Goal: Task Accomplishment & Management: Manage account settings

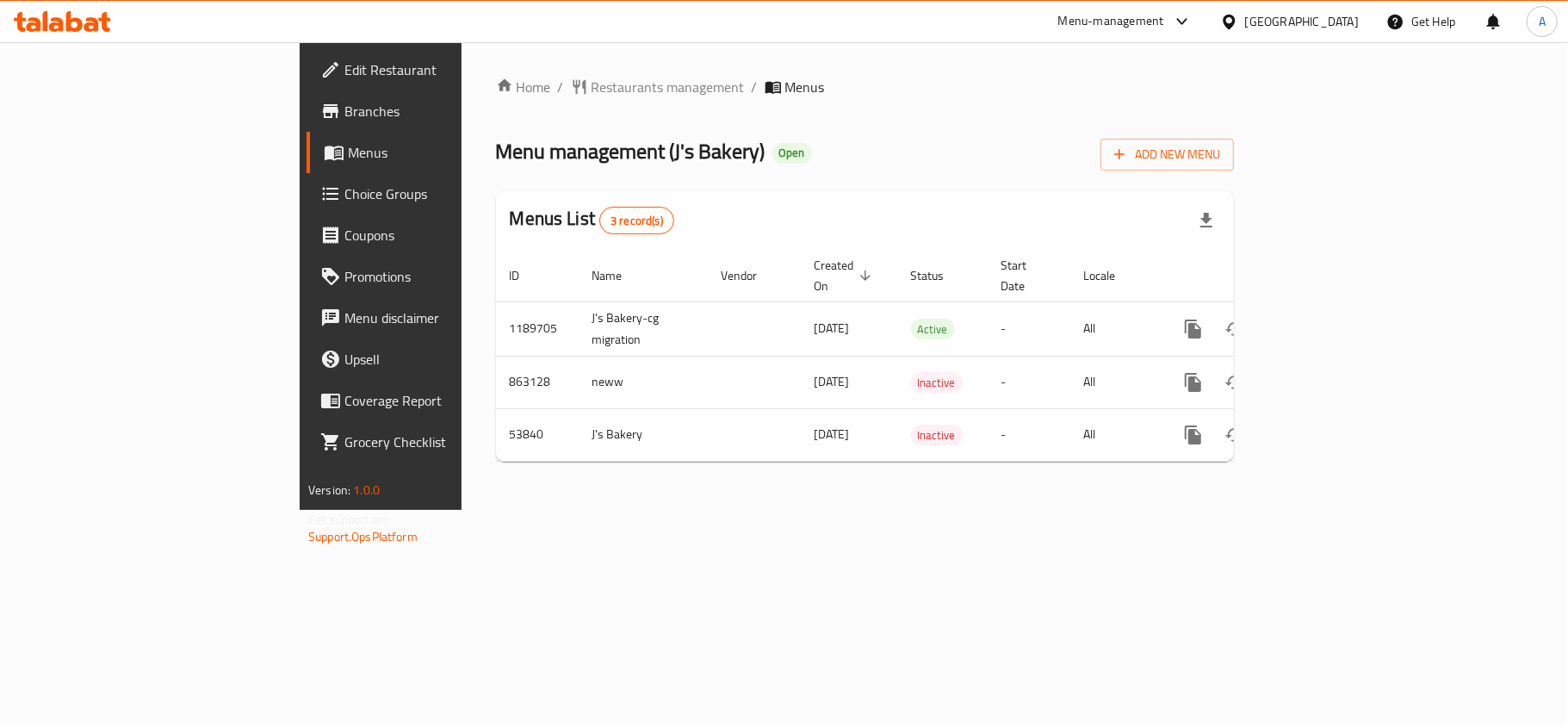
click at [345, 194] on span "Choice Groups" at bounding box center [446, 194] width 203 height 21
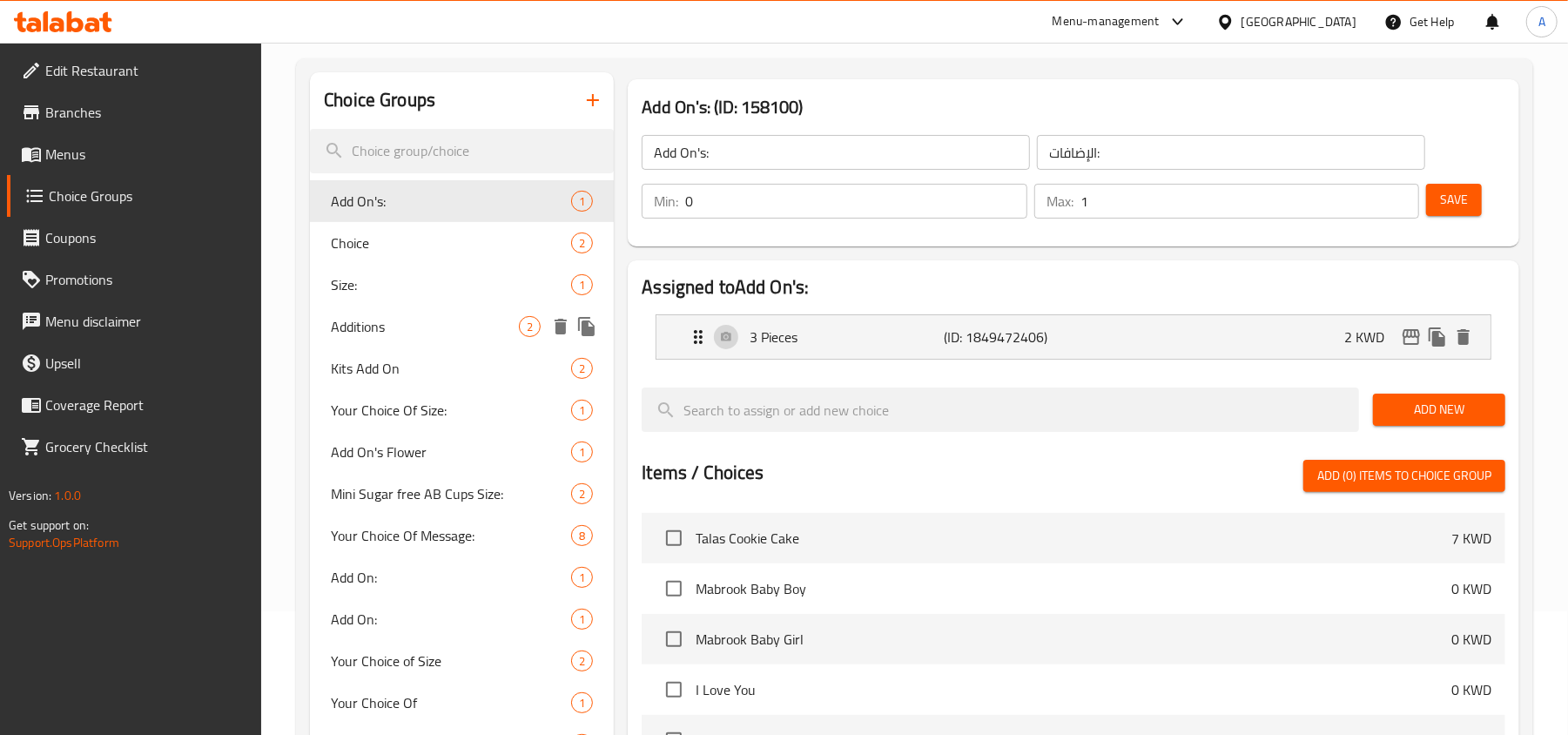
scroll to position [232, 0]
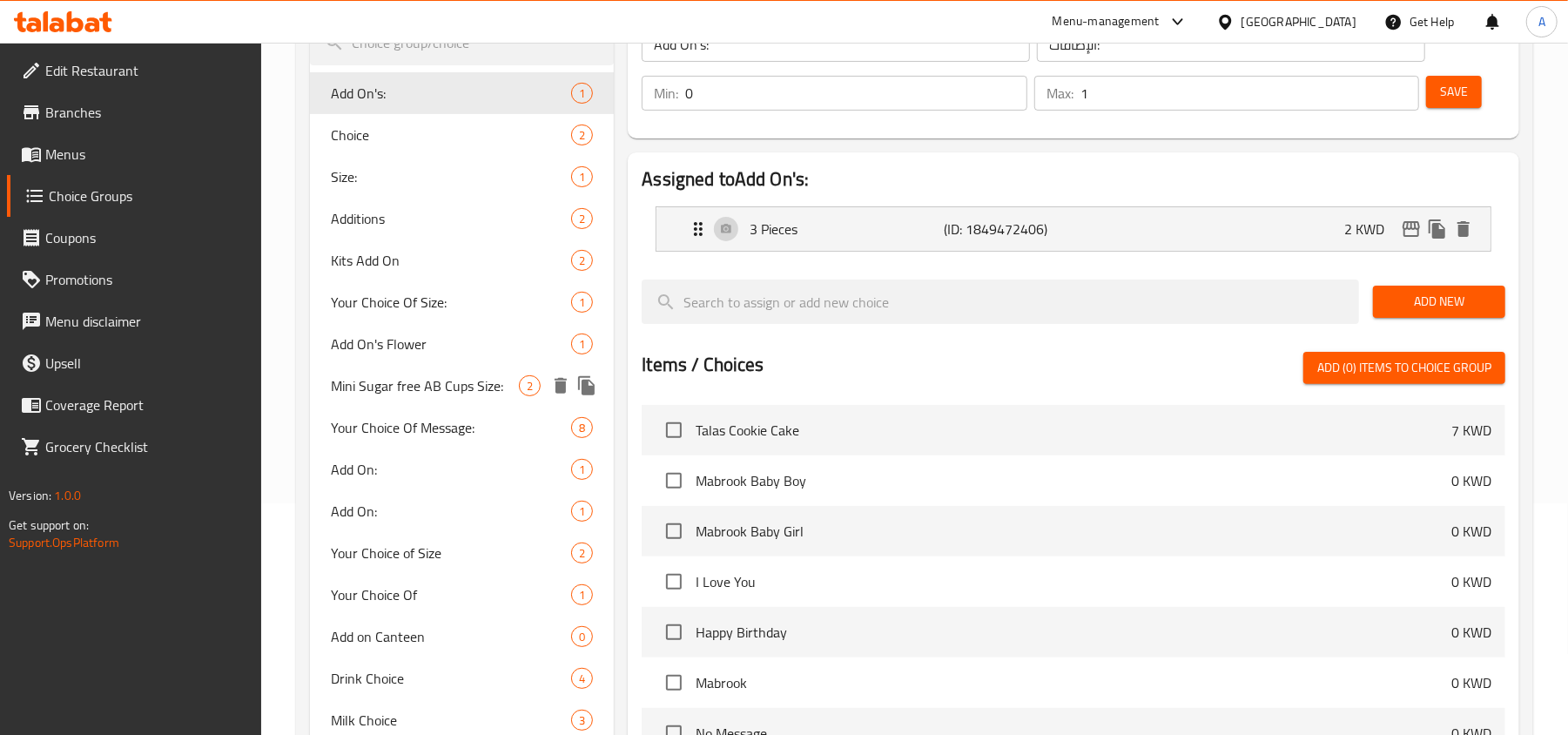
click at [428, 380] on span "Mini Sugar free AB Cups Size:" at bounding box center [424, 385] width 188 height 21
type input "Mini Sugar free AB Cups Size:"
type input "حجم أكواب AB ميني خالية من السكر"
type input "1"
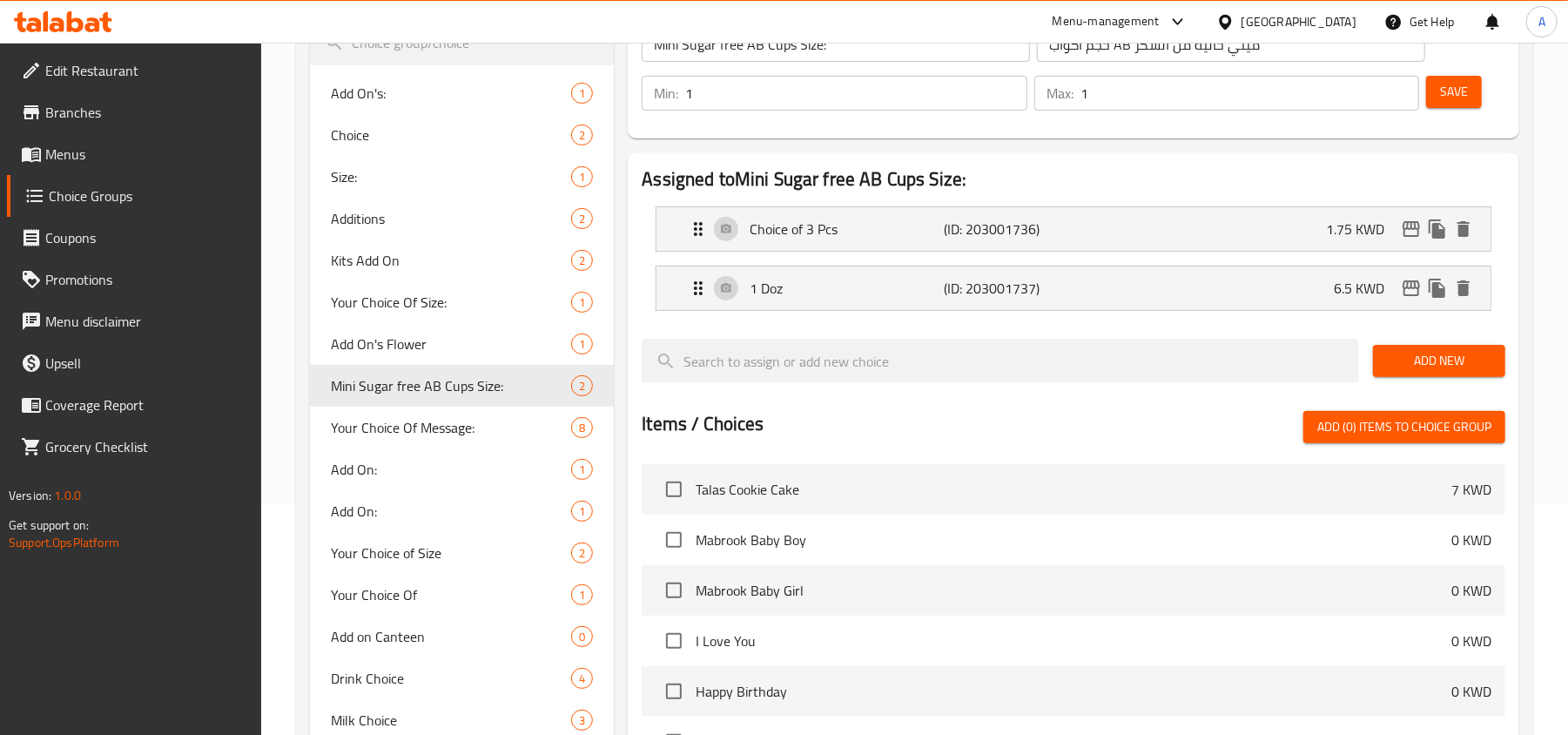
click at [80, 155] on span "Menus" at bounding box center [147, 154] width 203 height 21
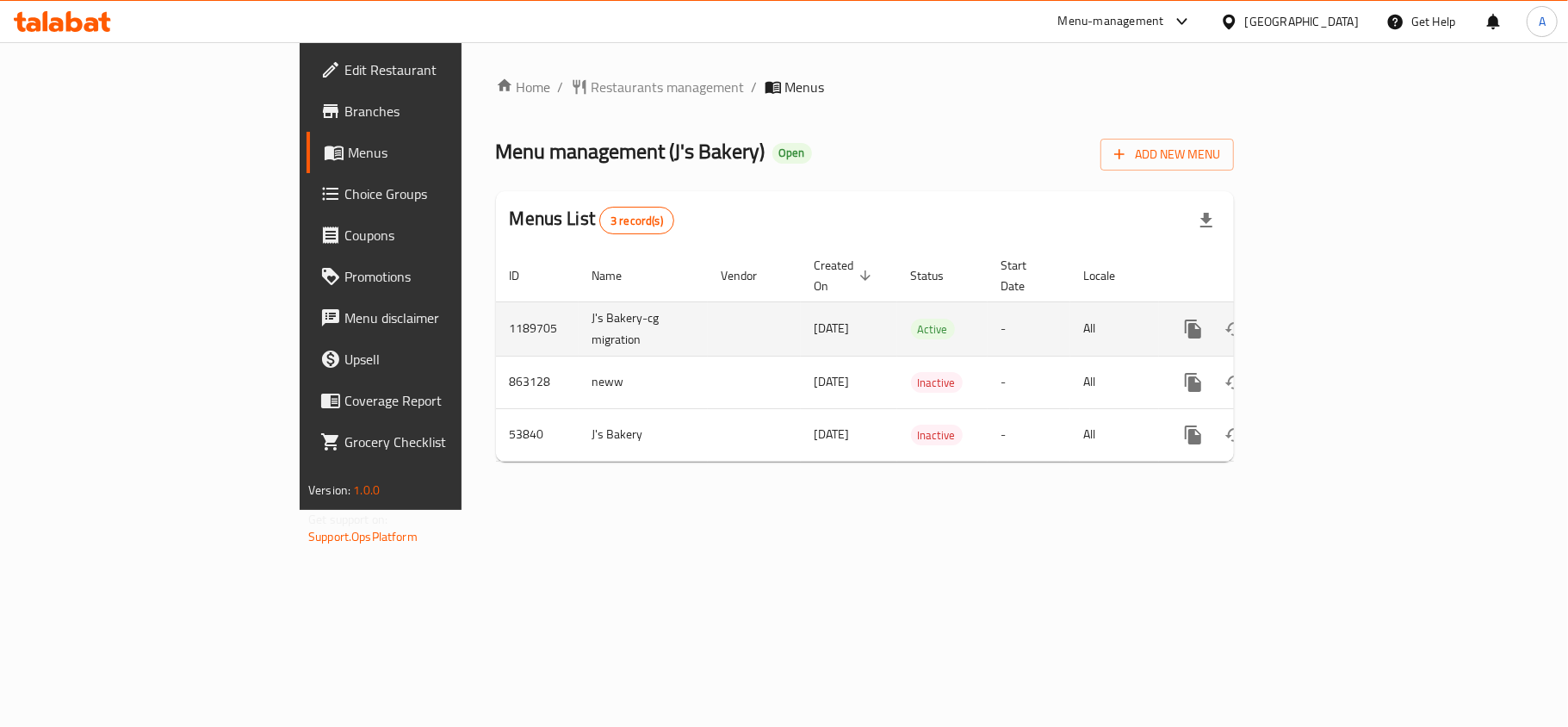
click at [1327, 319] on icon "enhanced table" at bounding box center [1317, 329] width 21 height 21
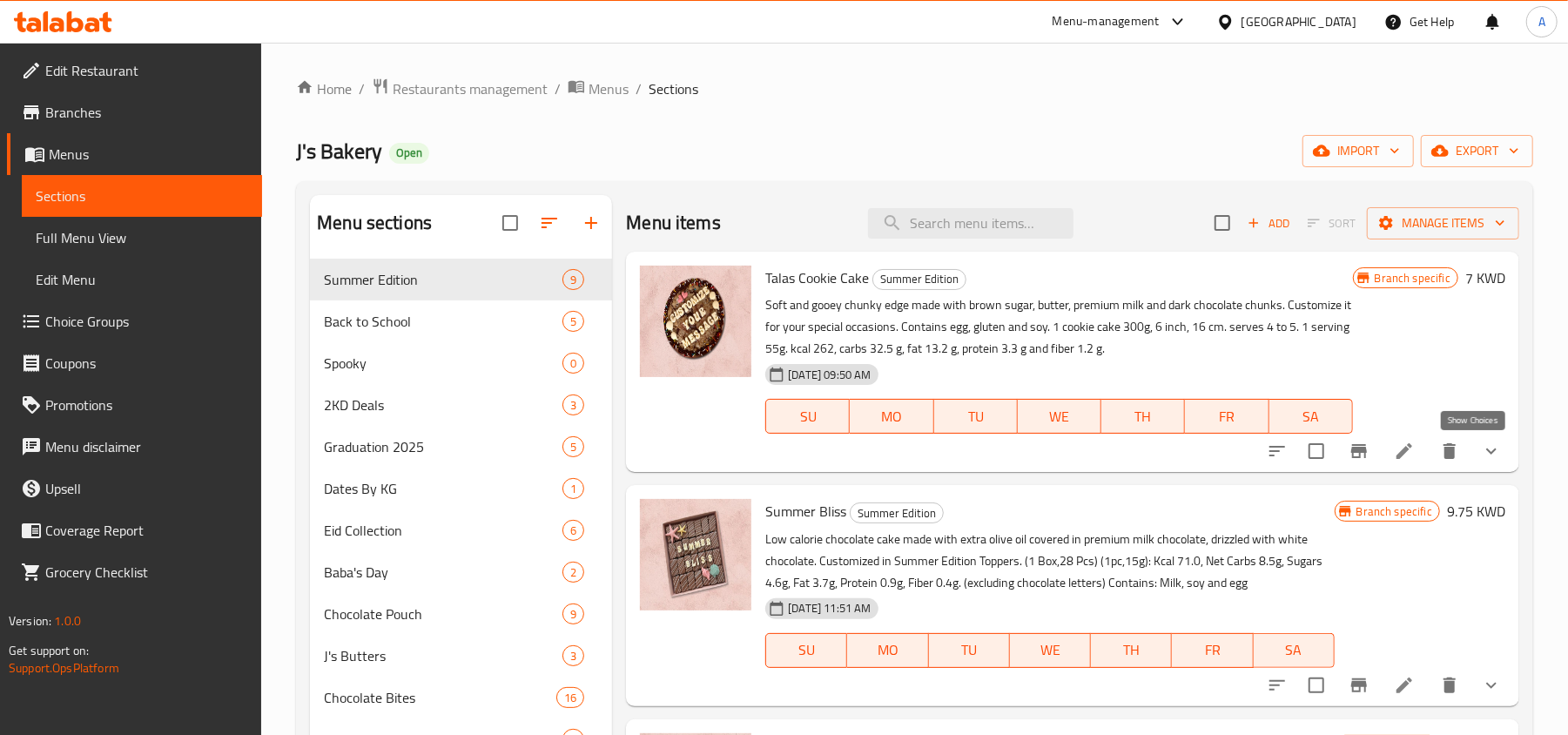
click at [1492, 447] on button "show more" at bounding box center [1491, 451] width 42 height 42
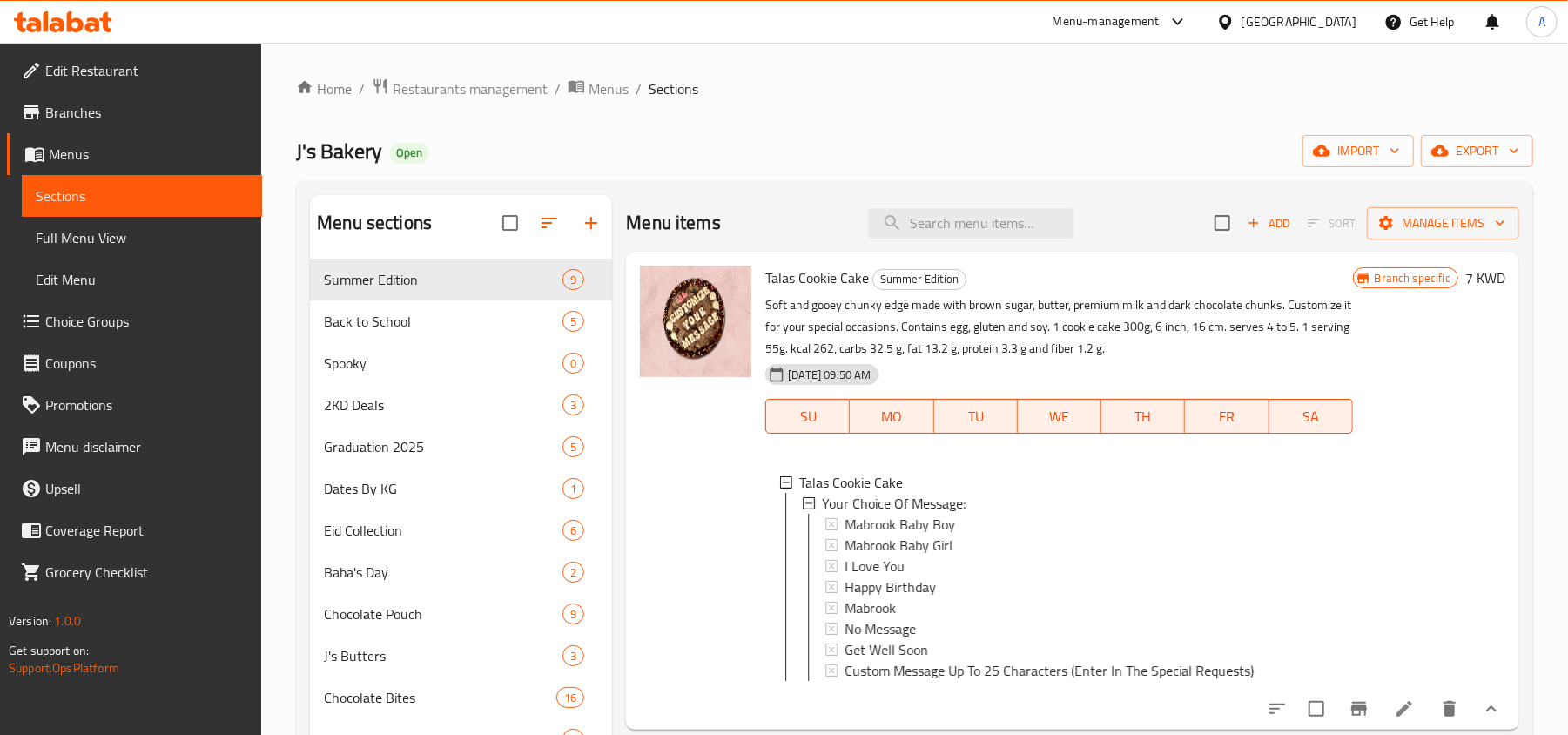
scroll to position [349, 0]
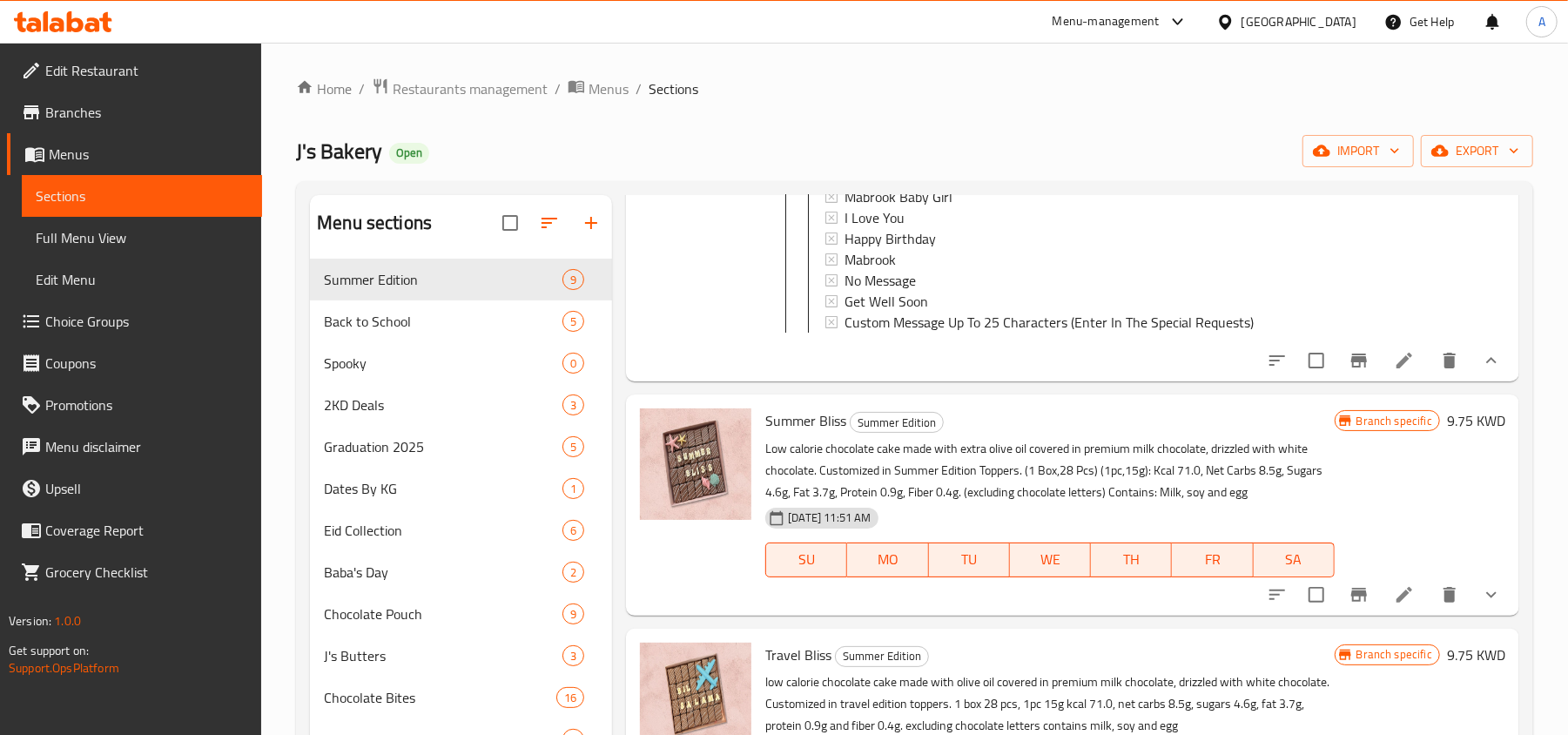
click at [1394, 371] on icon at bounding box center [1404, 361] width 21 height 21
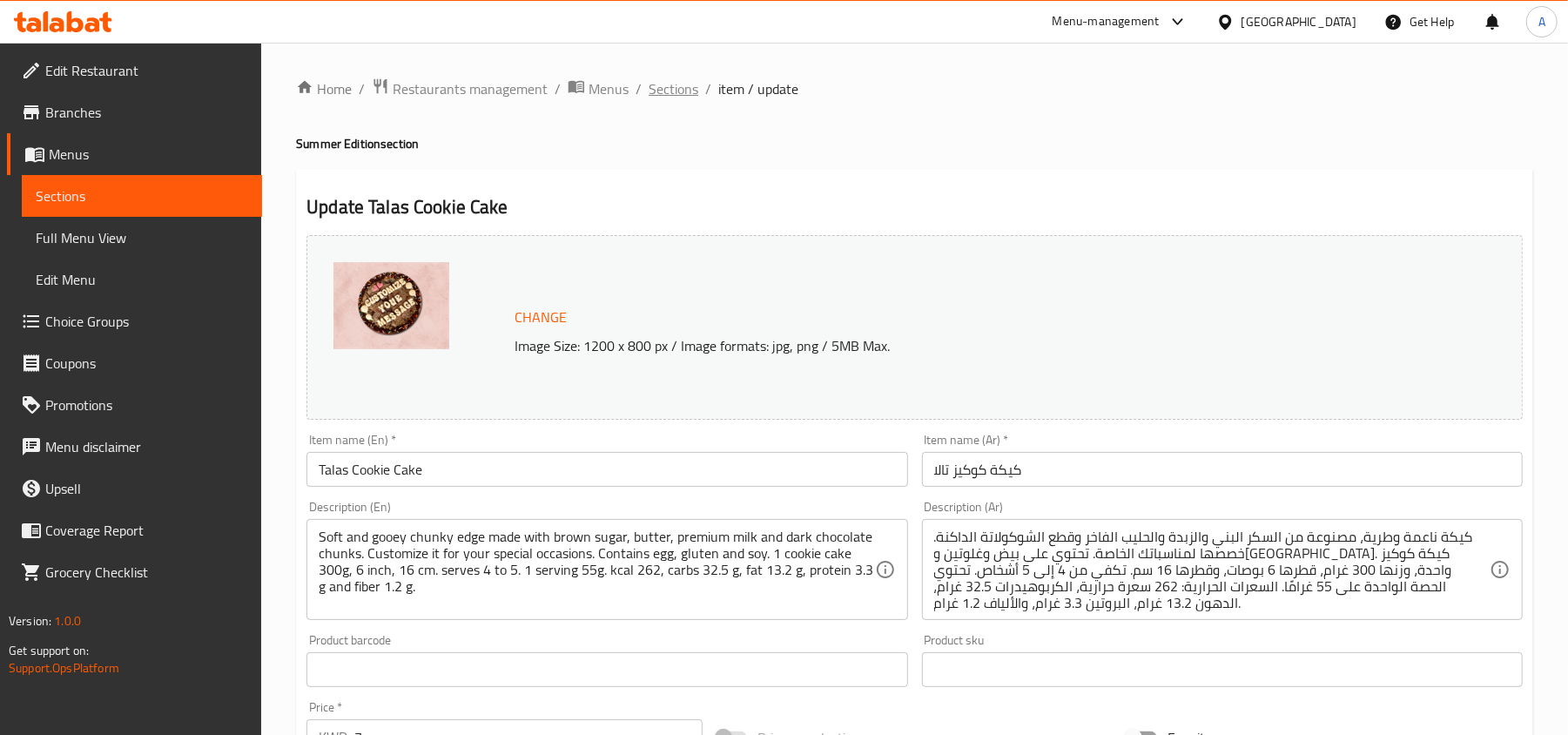
click at [680, 99] on span "Sections" at bounding box center [673, 89] width 49 height 21
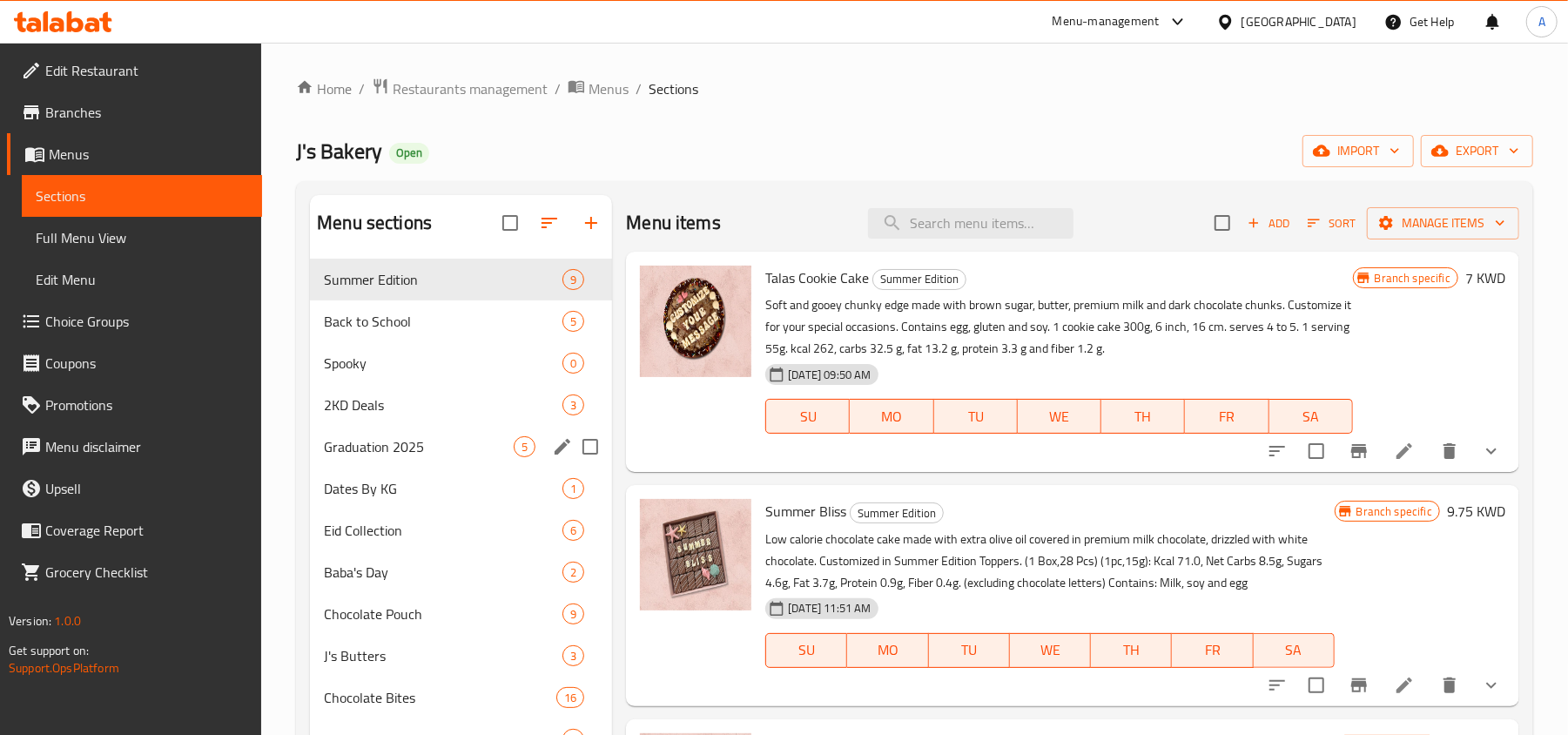
click at [360, 433] on div "Graduation 2025 5" at bounding box center [460, 446] width 302 height 42
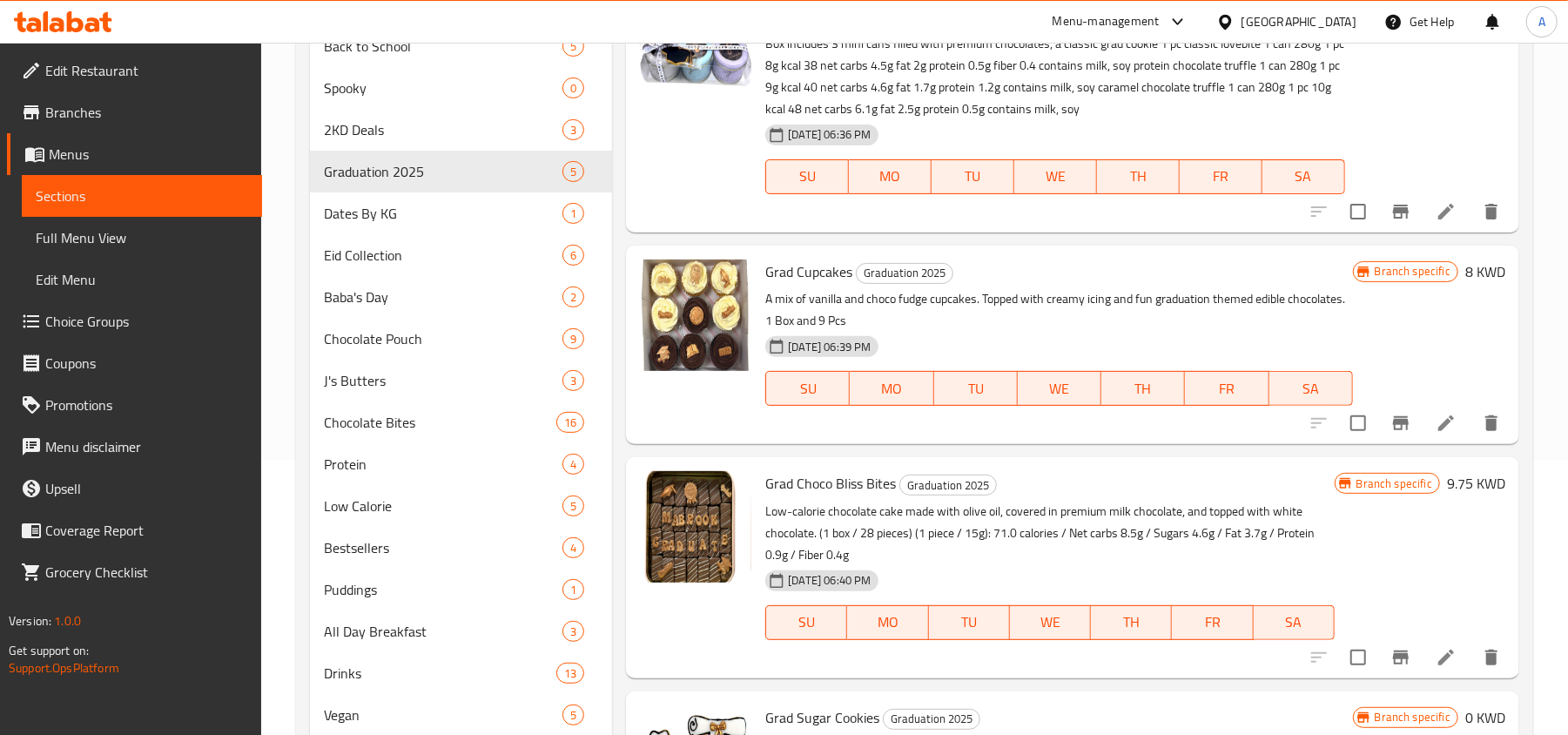
scroll to position [458, 0]
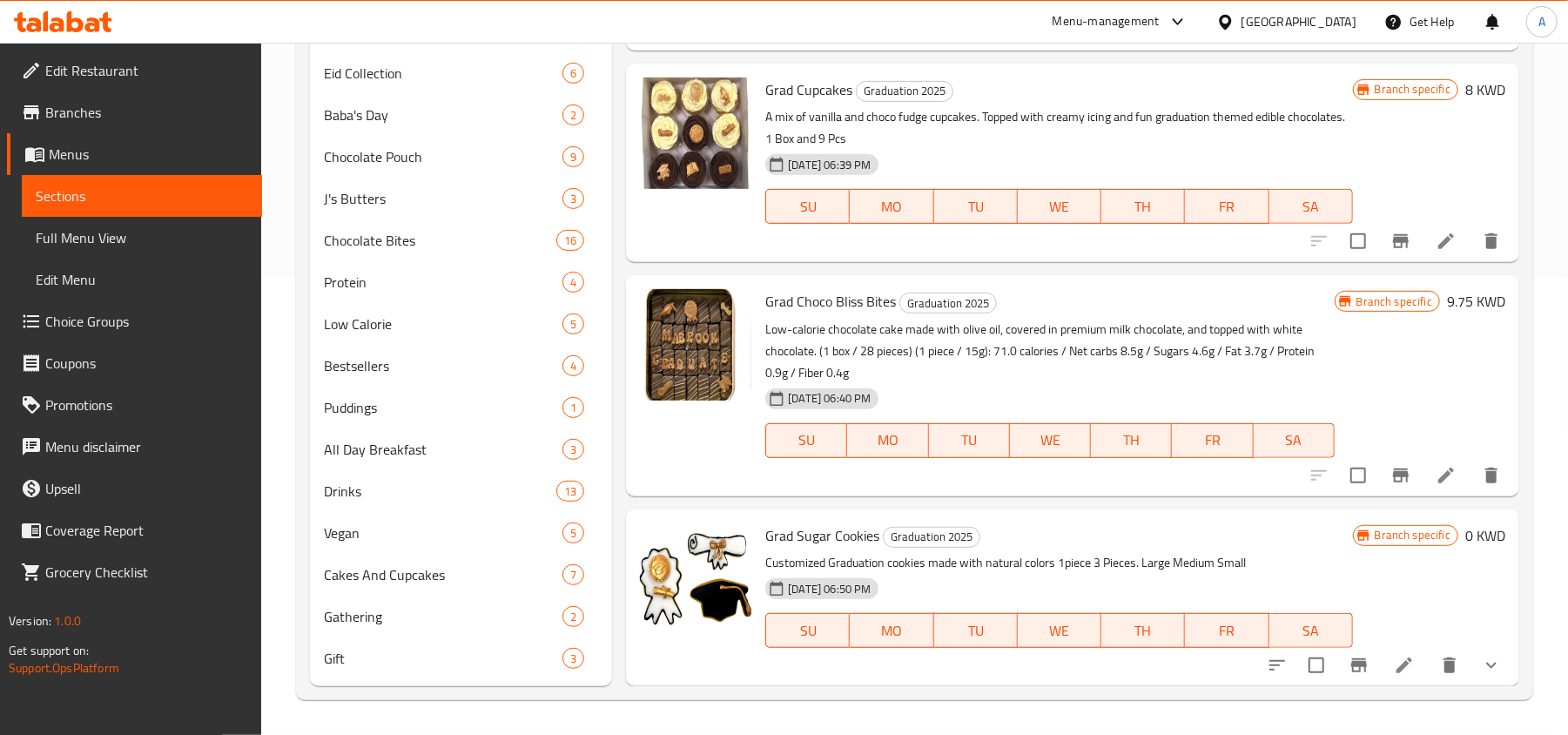
click at [1394, 665] on icon at bounding box center [1404, 665] width 21 height 21
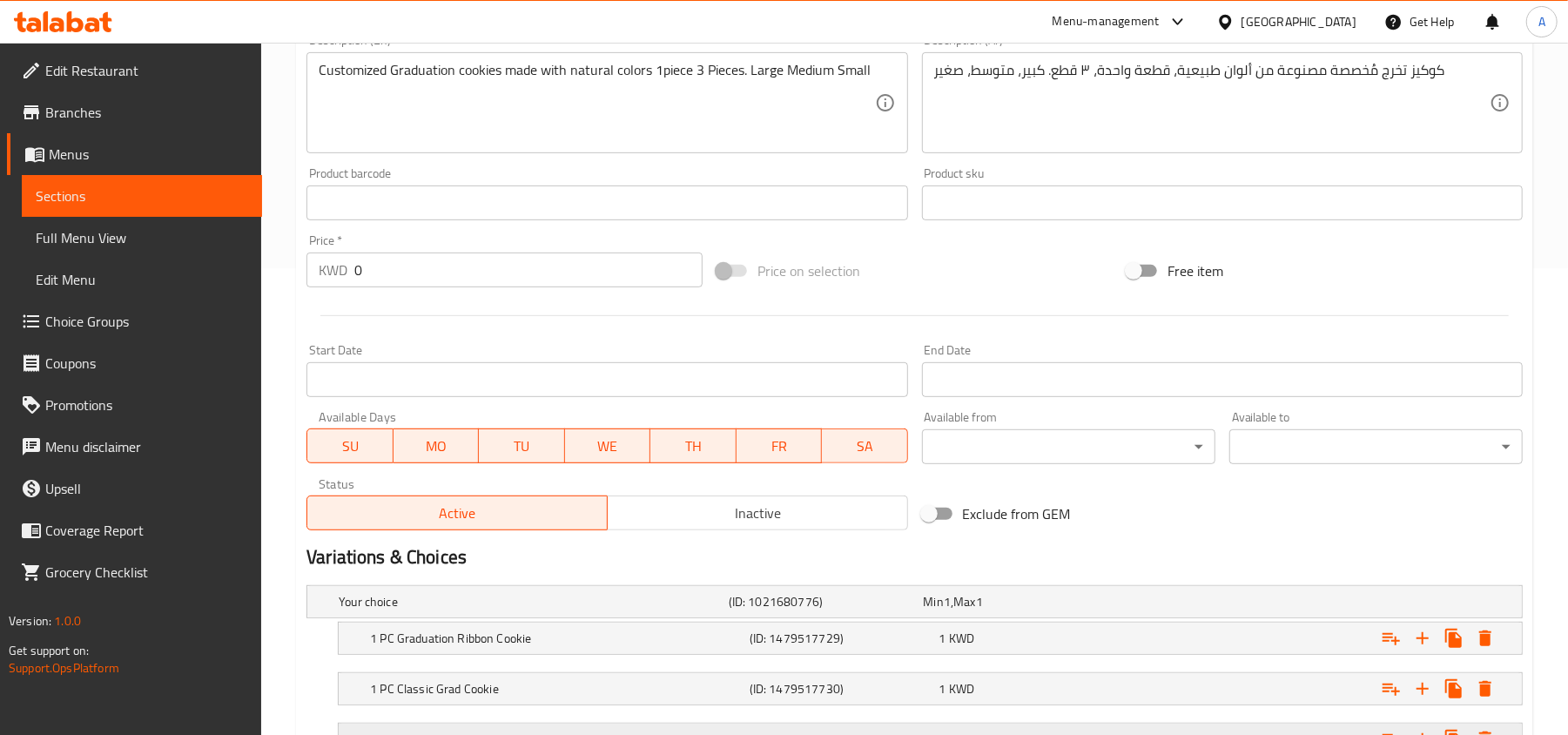
scroll to position [663, 0]
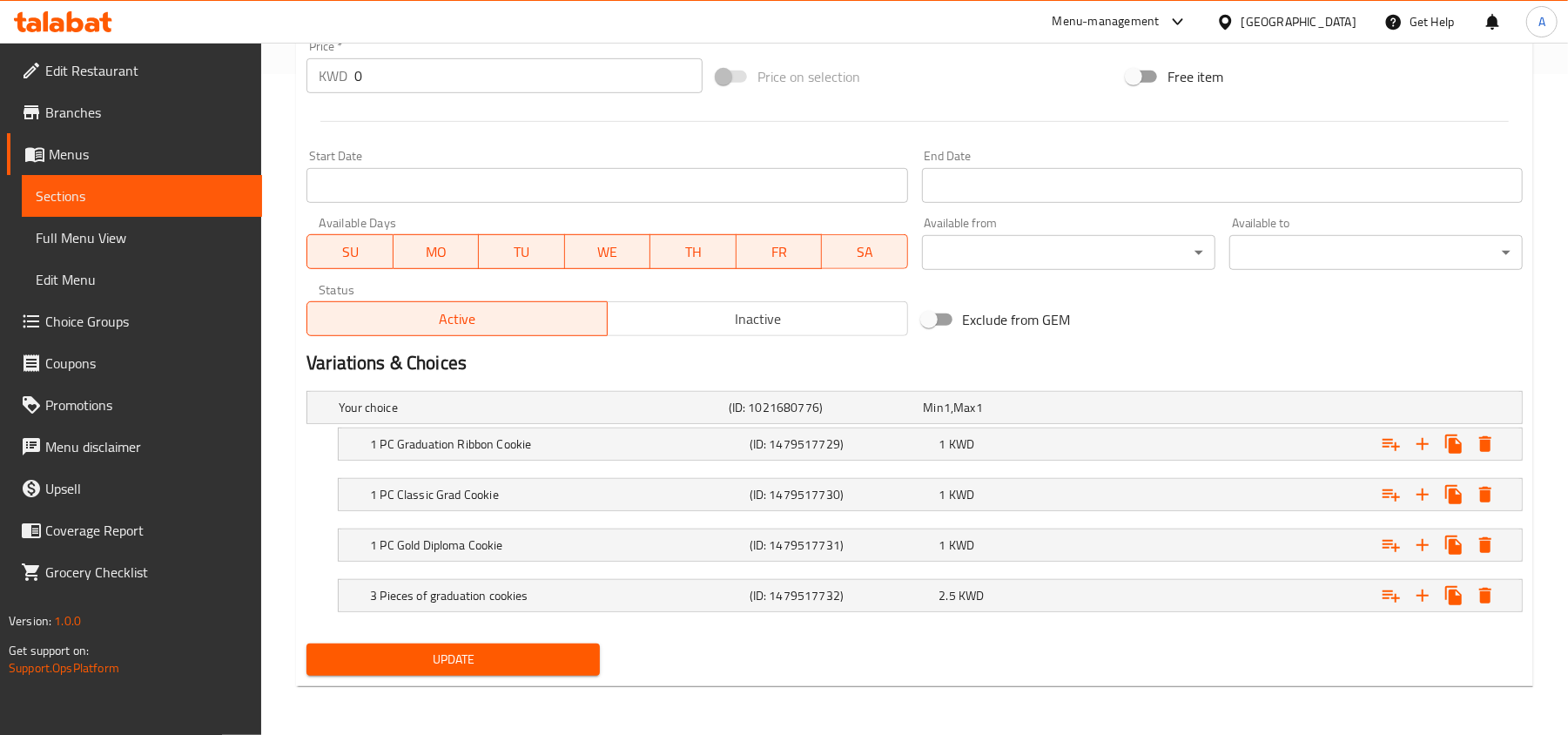
click at [140, 197] on span "Sections" at bounding box center [142, 196] width 212 height 21
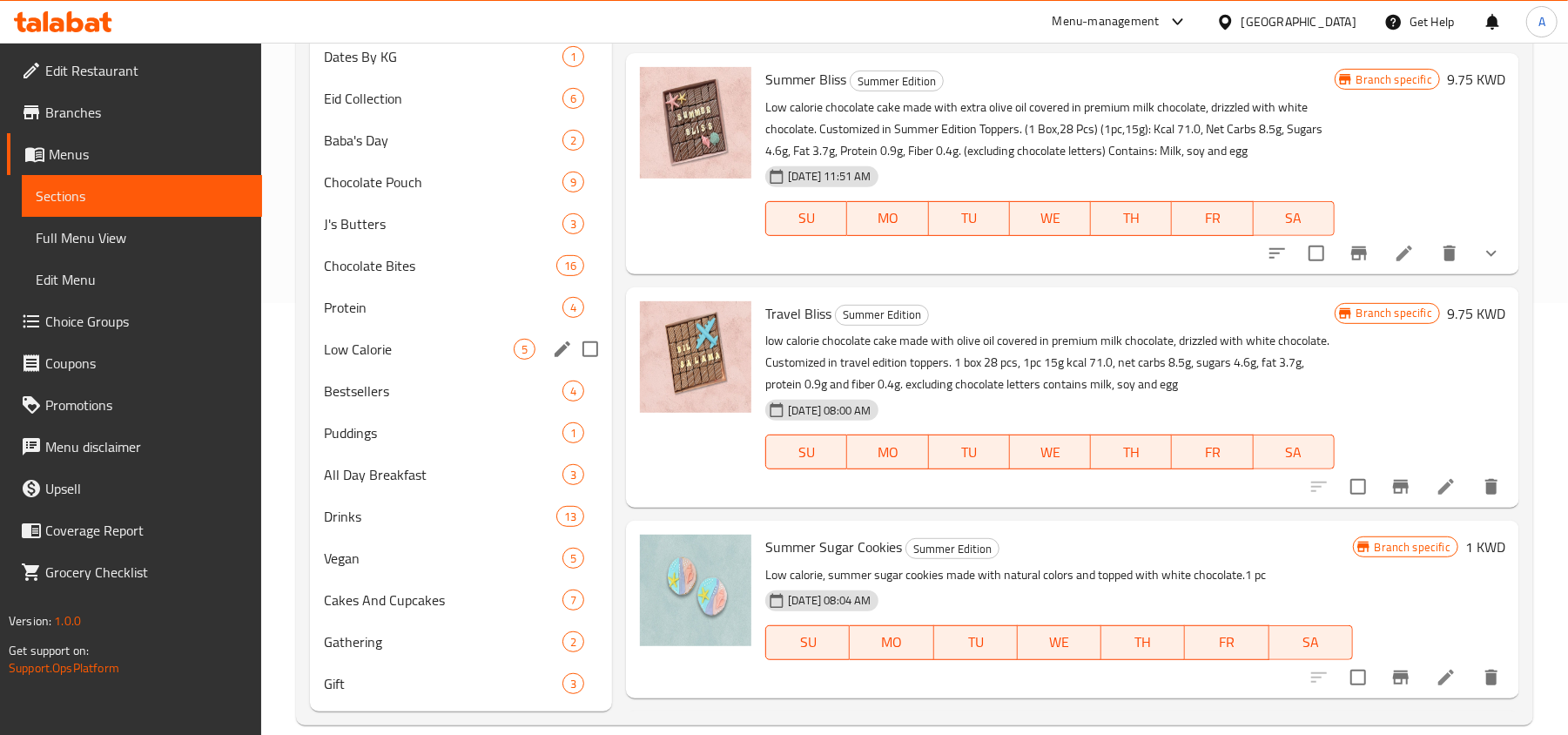
scroll to position [458, 0]
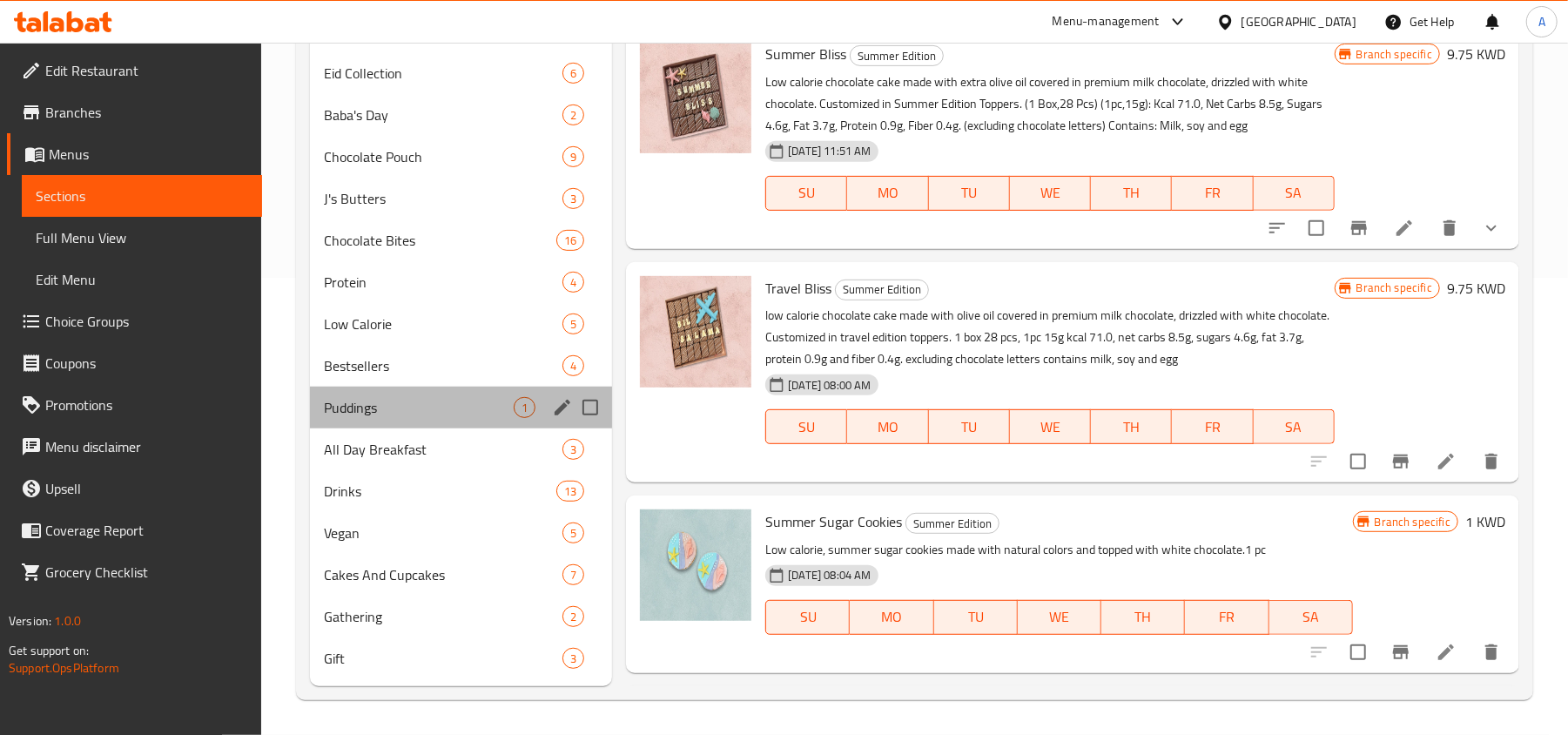
click at [393, 423] on div "Puddings 1" at bounding box center [460, 407] width 302 height 42
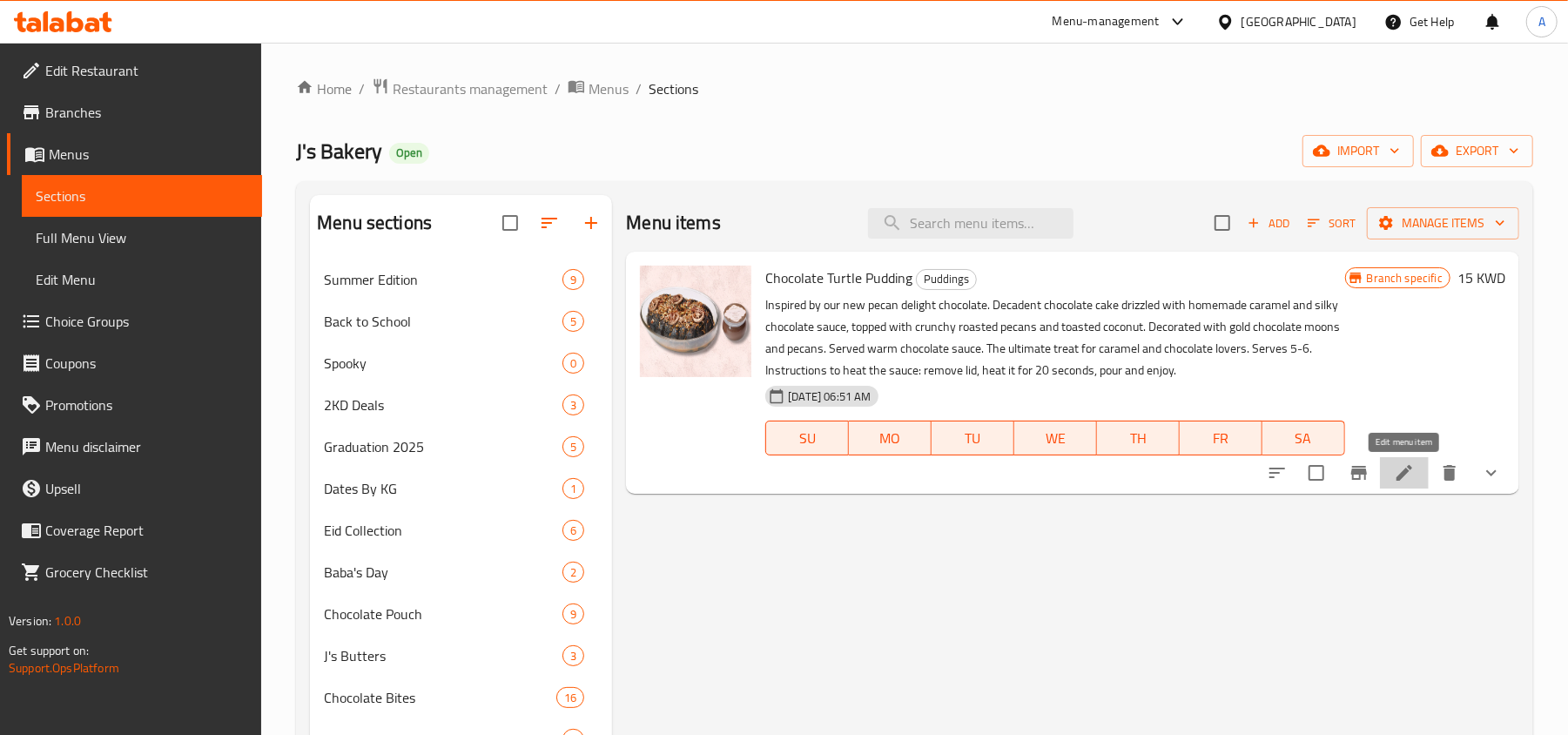
click at [1395, 464] on icon at bounding box center [1404, 473] width 21 height 21
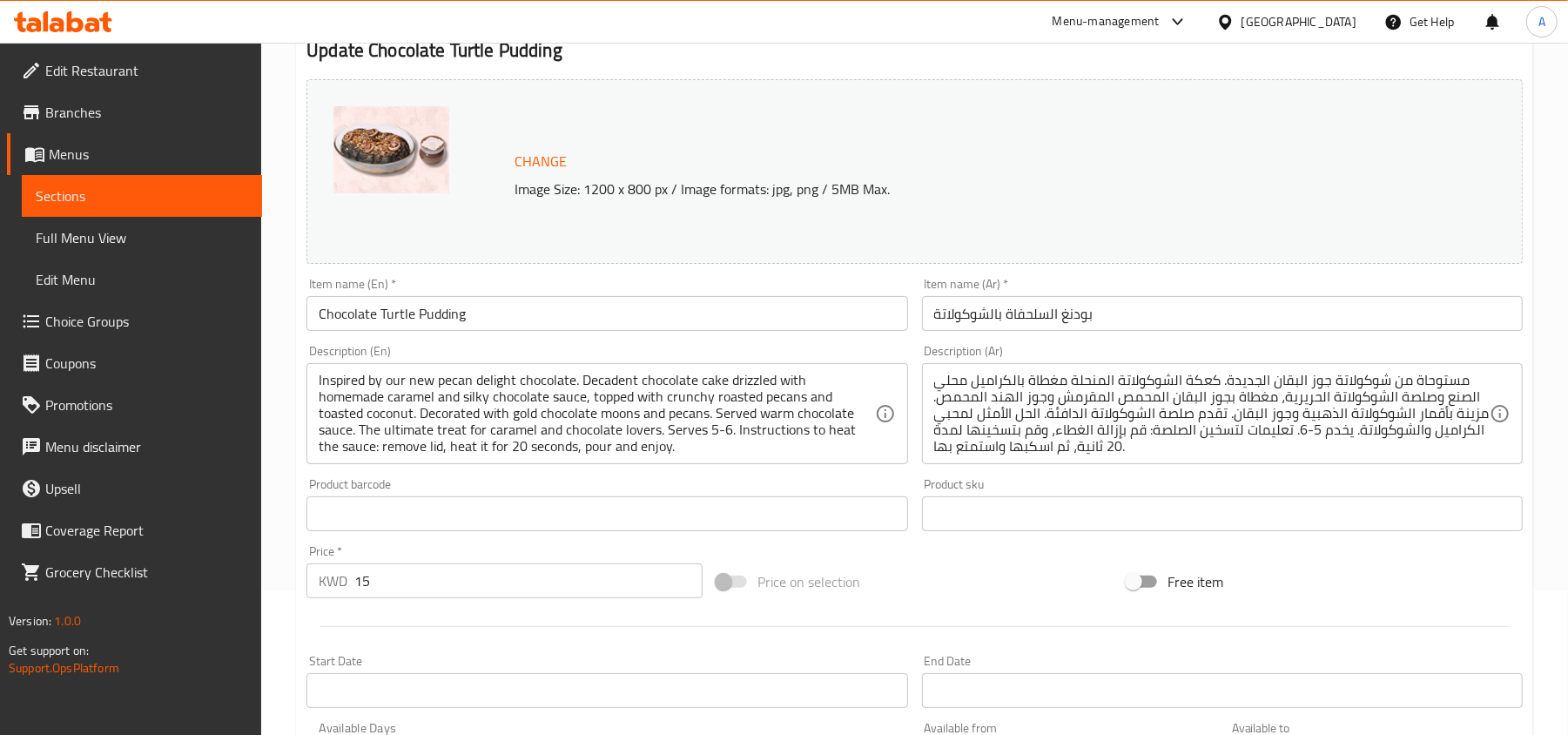
scroll to position [538, 0]
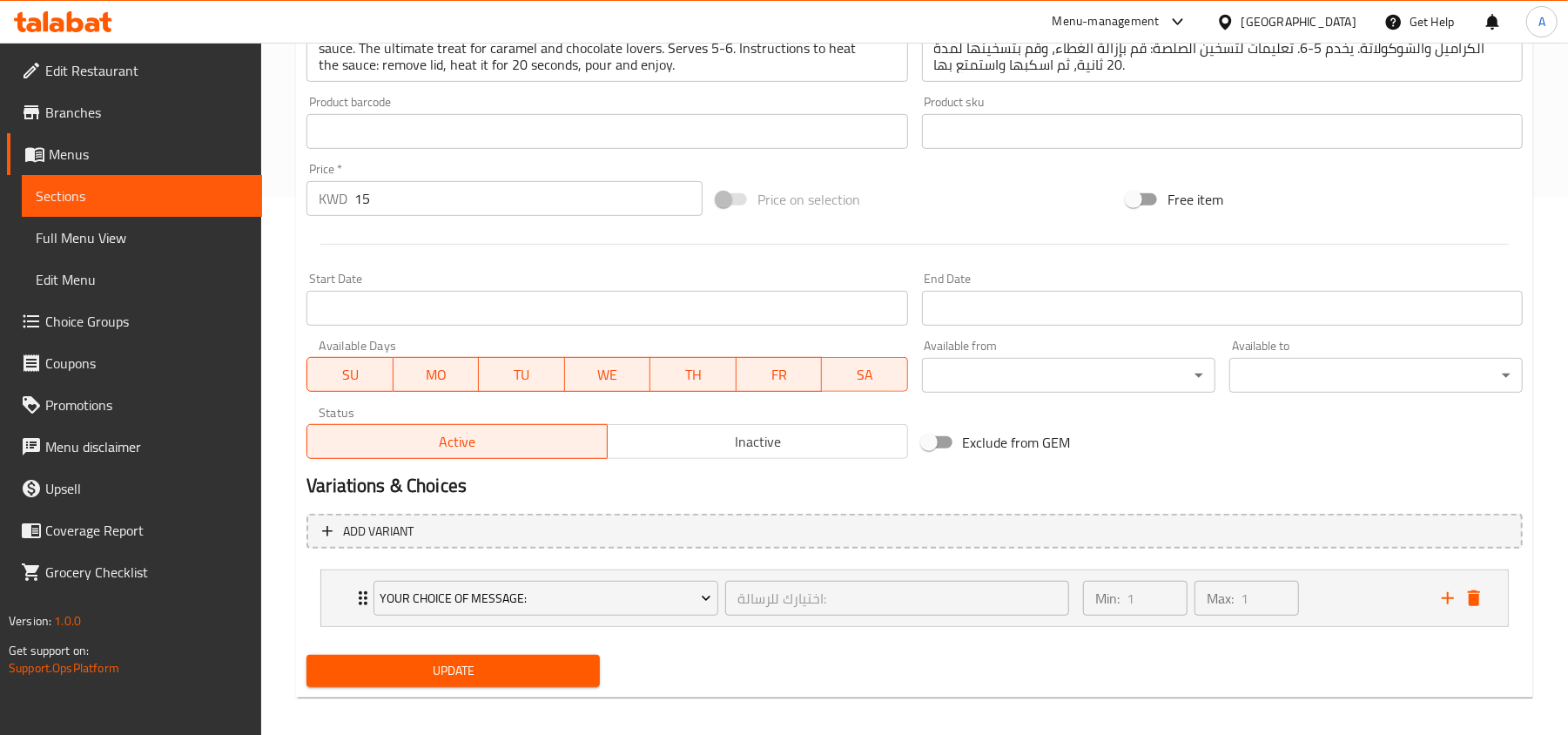
click at [140, 346] on link "Coupons" at bounding box center [134, 363] width 255 height 42
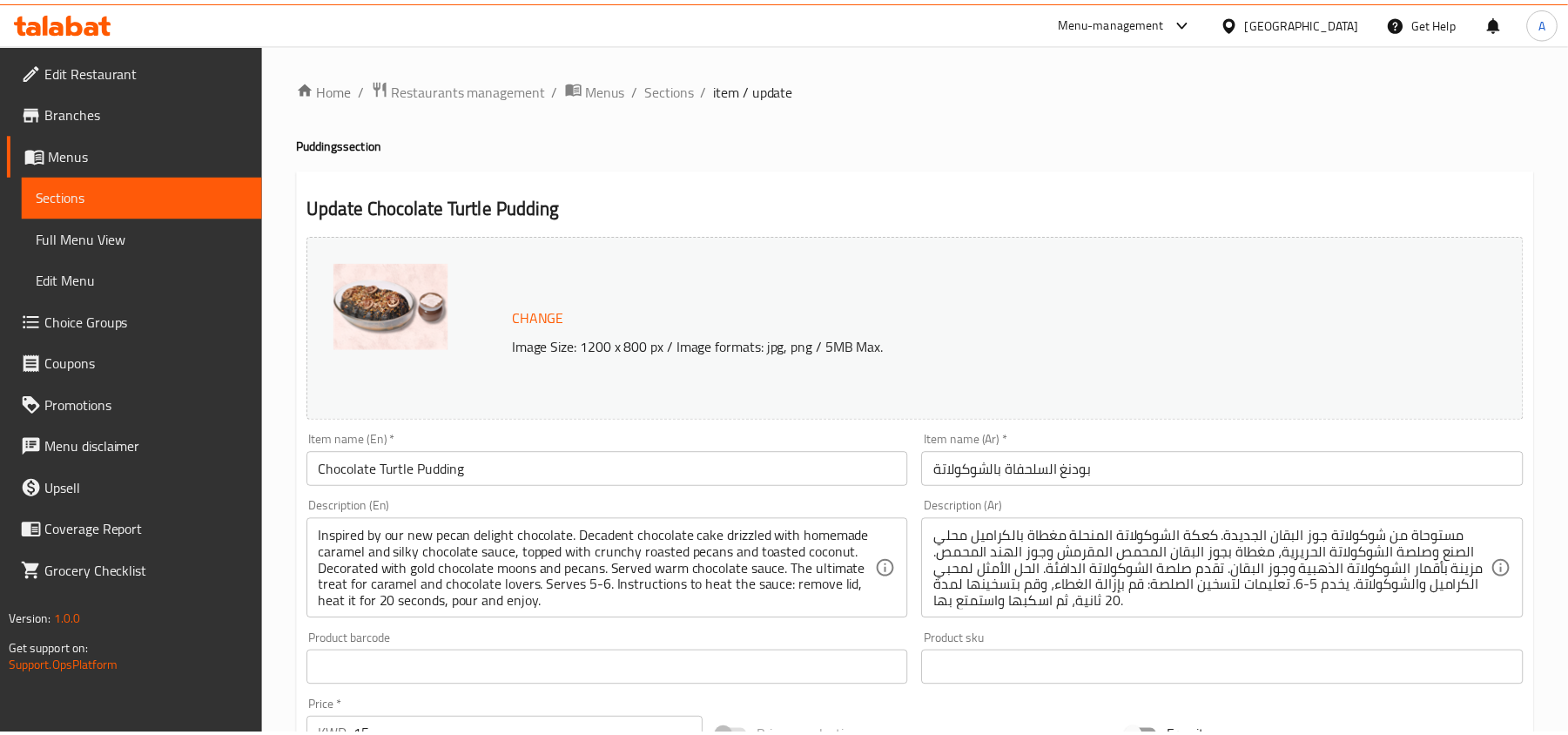
scroll to position [550, 0]
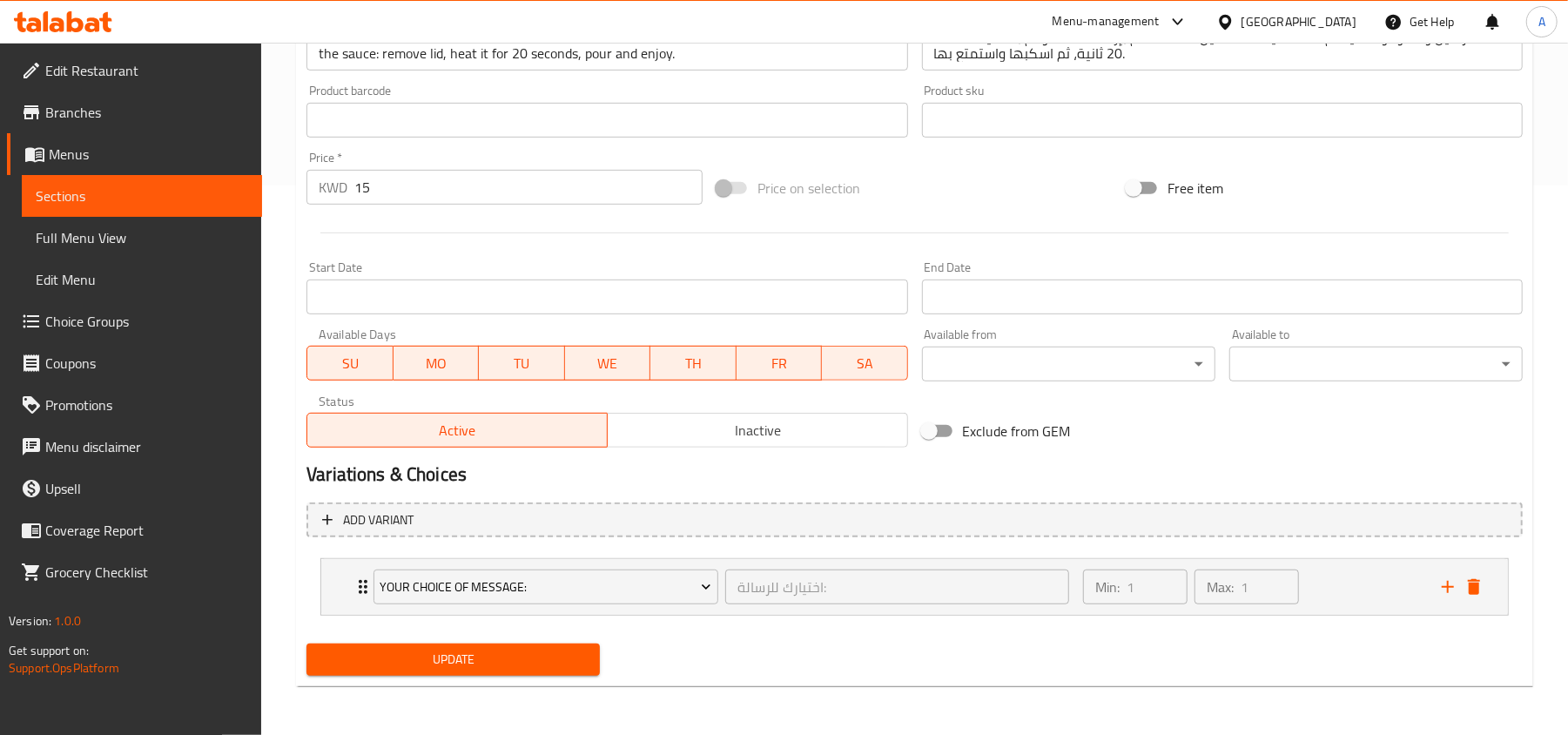
click at [131, 324] on span "Choice Groups" at bounding box center [147, 321] width 203 height 21
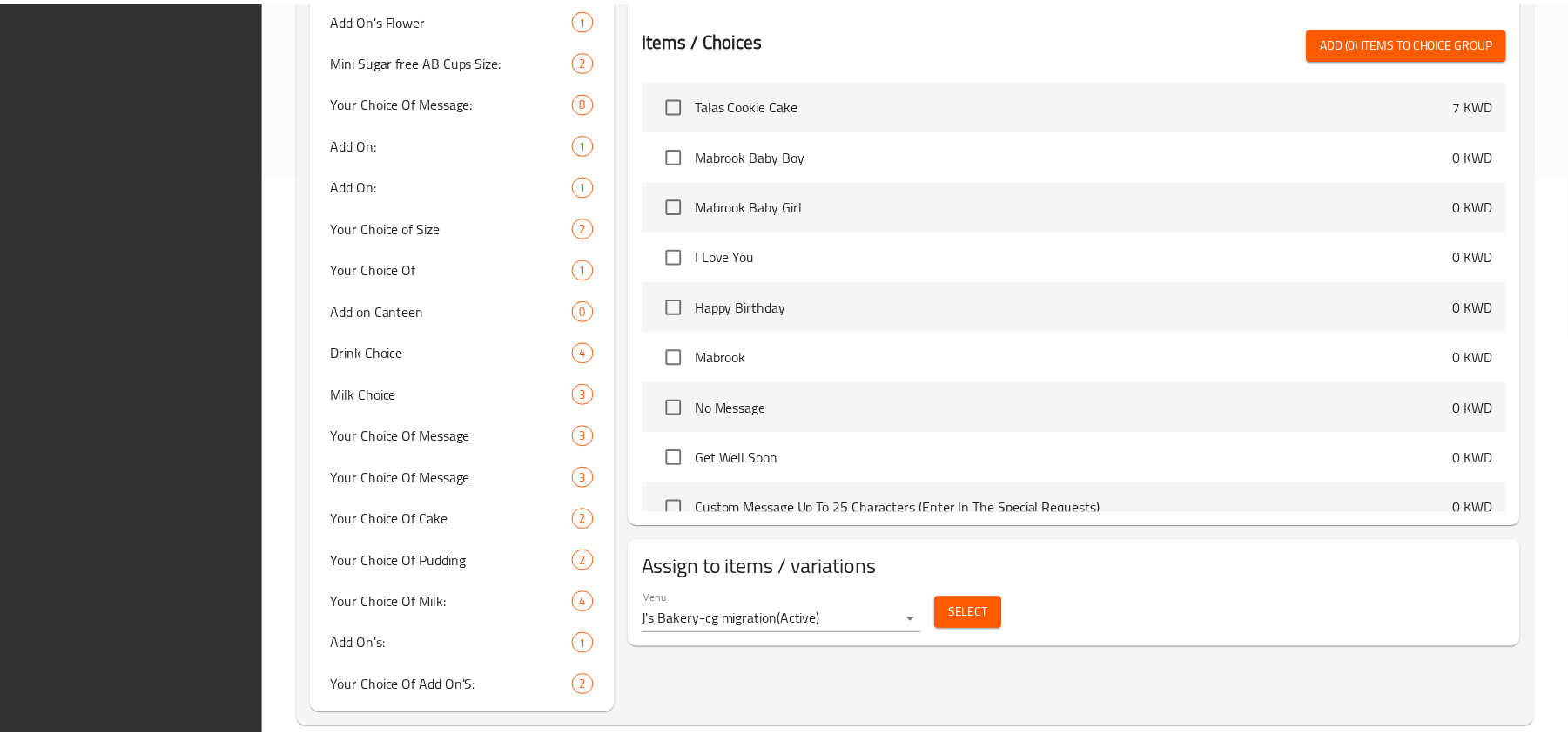
scroll to position [588, 0]
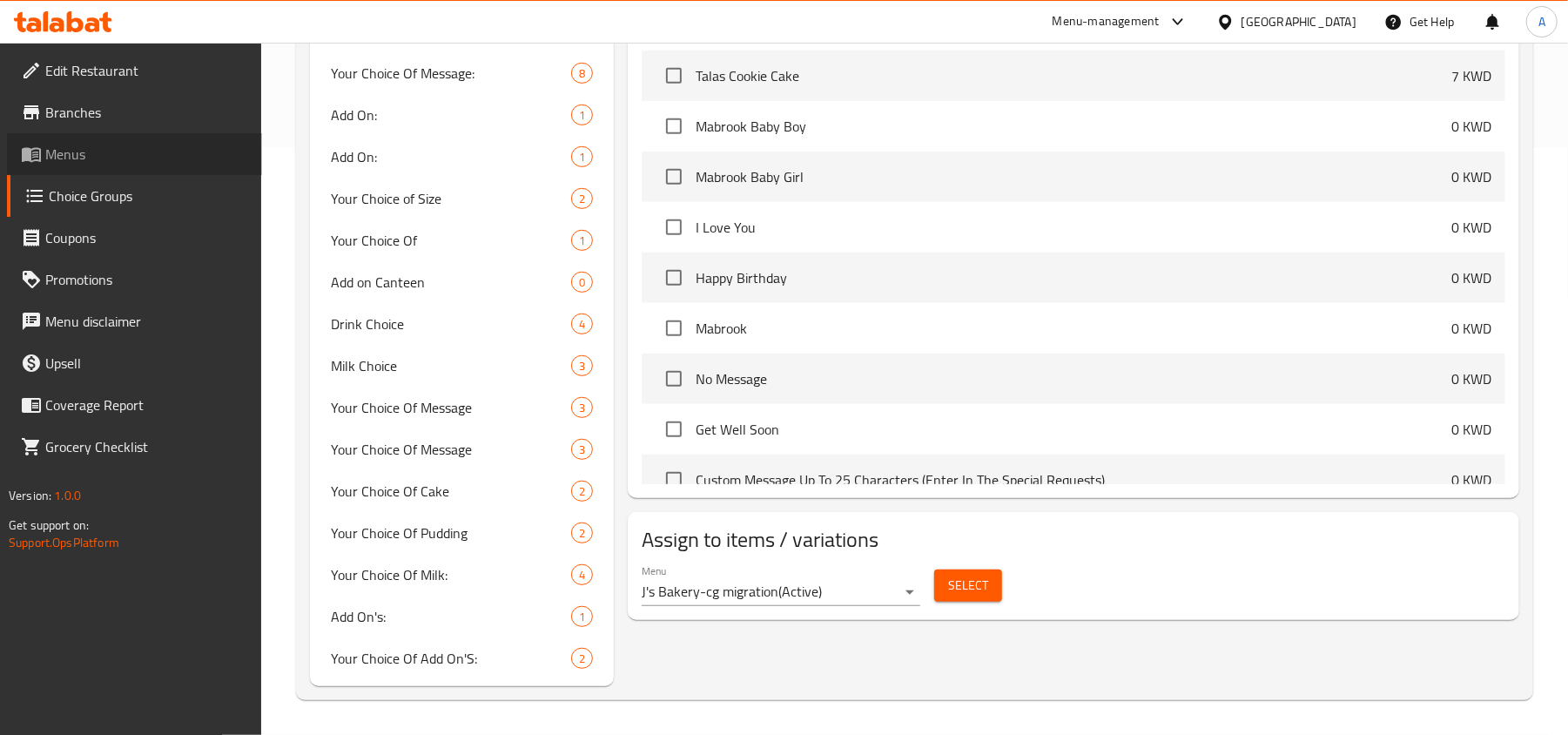
click at [81, 155] on span "Menus" at bounding box center [147, 154] width 203 height 21
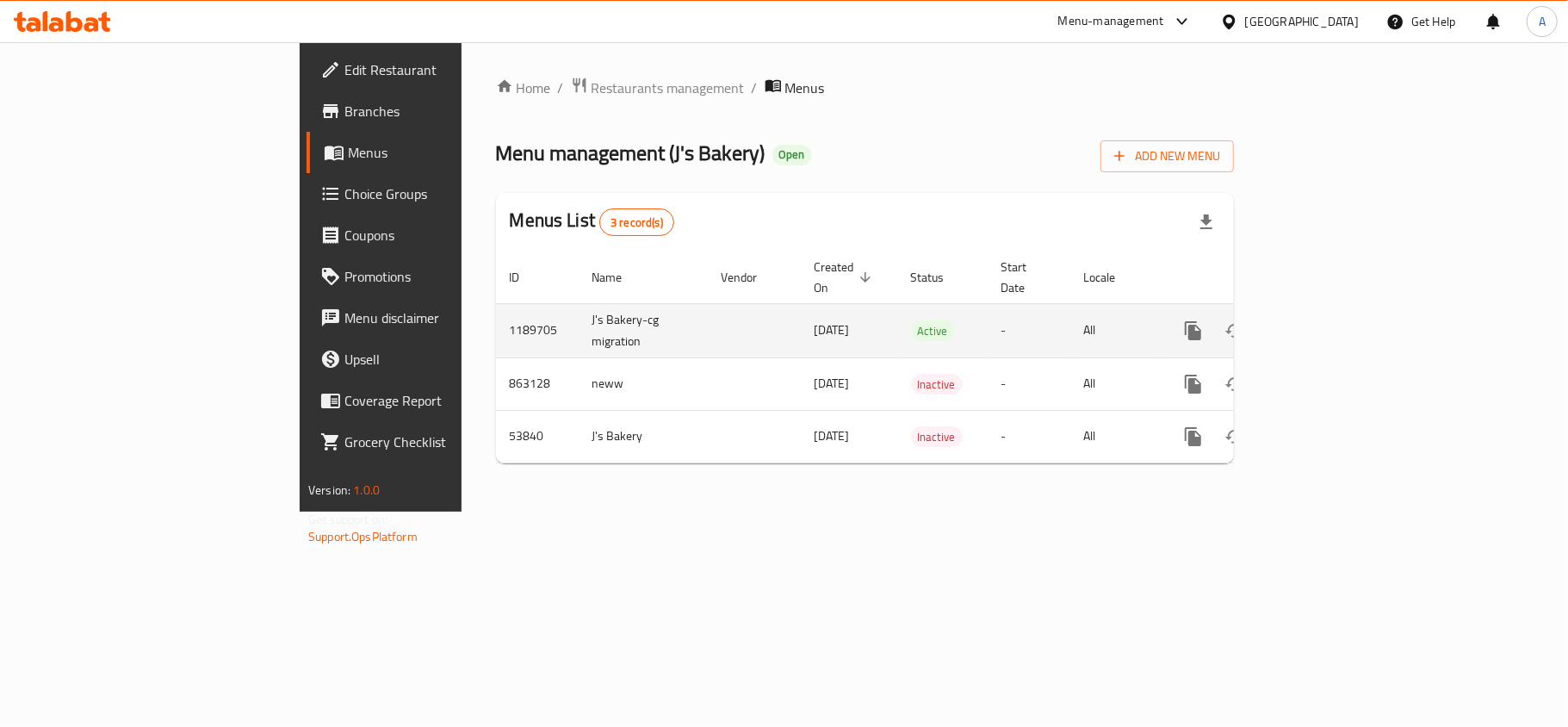
click at [1327, 320] on icon "enhanced table" at bounding box center [1317, 331] width 21 height 21
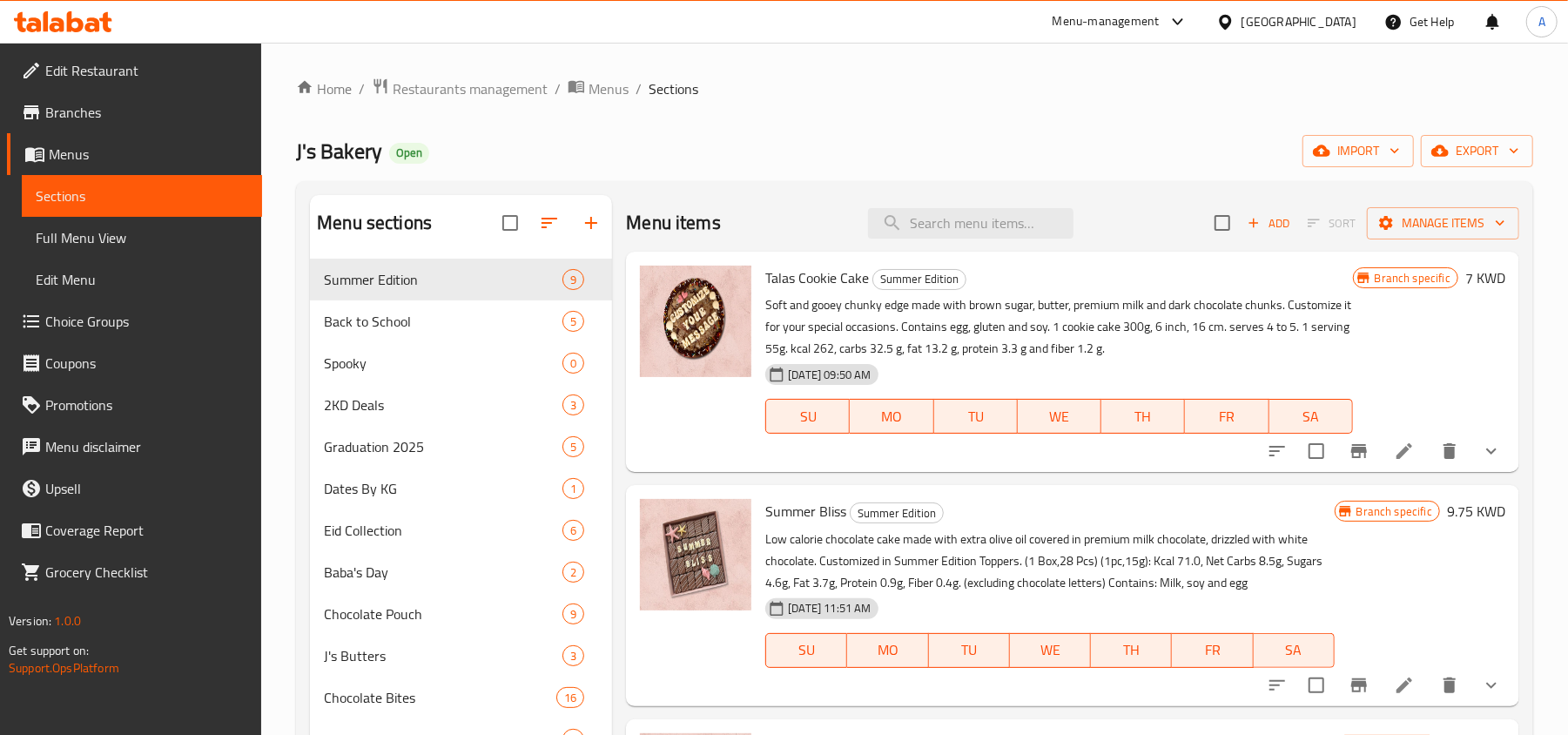
click at [1396, 453] on icon at bounding box center [1403, 451] width 16 height 16
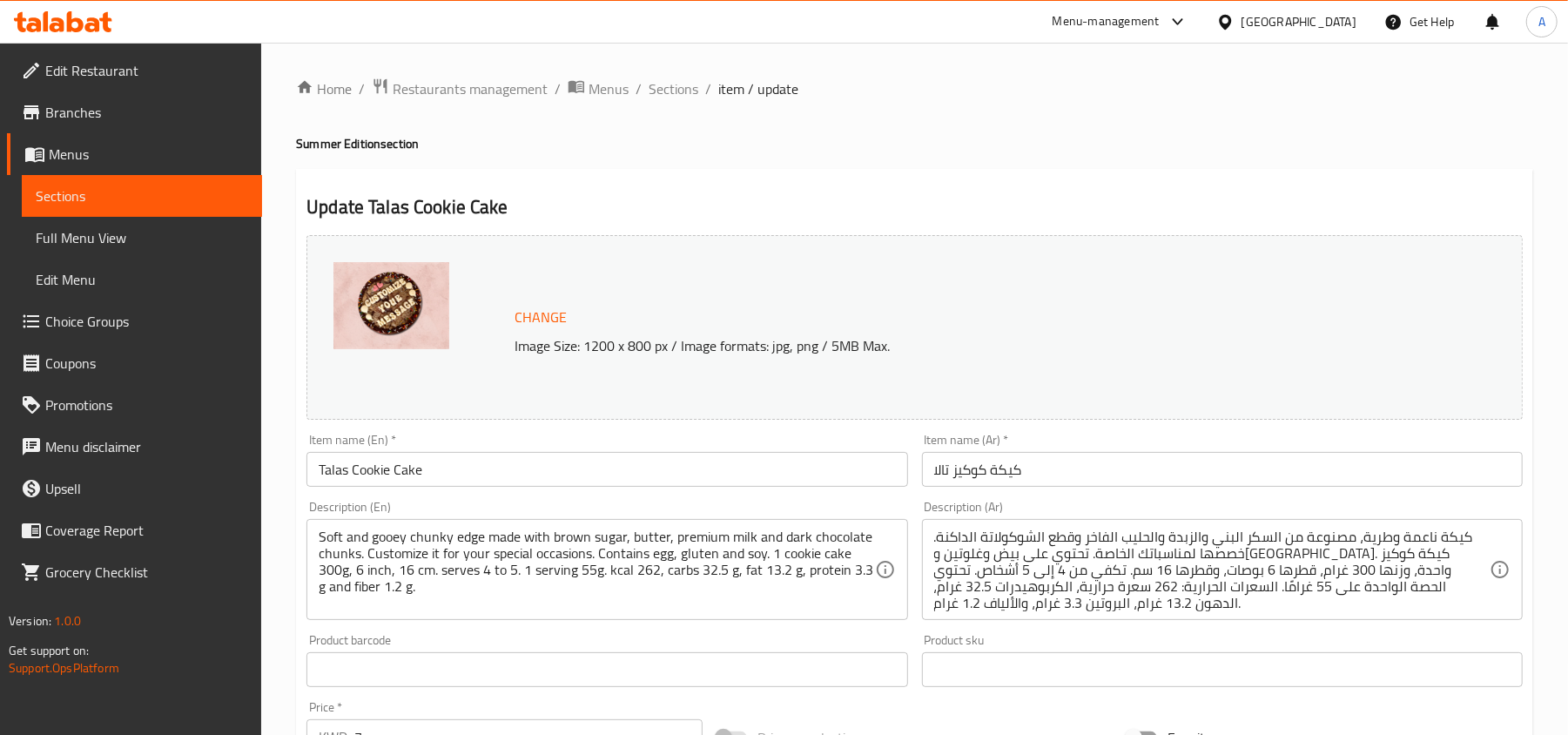
click at [98, 188] on span "Sections" at bounding box center [142, 196] width 212 height 21
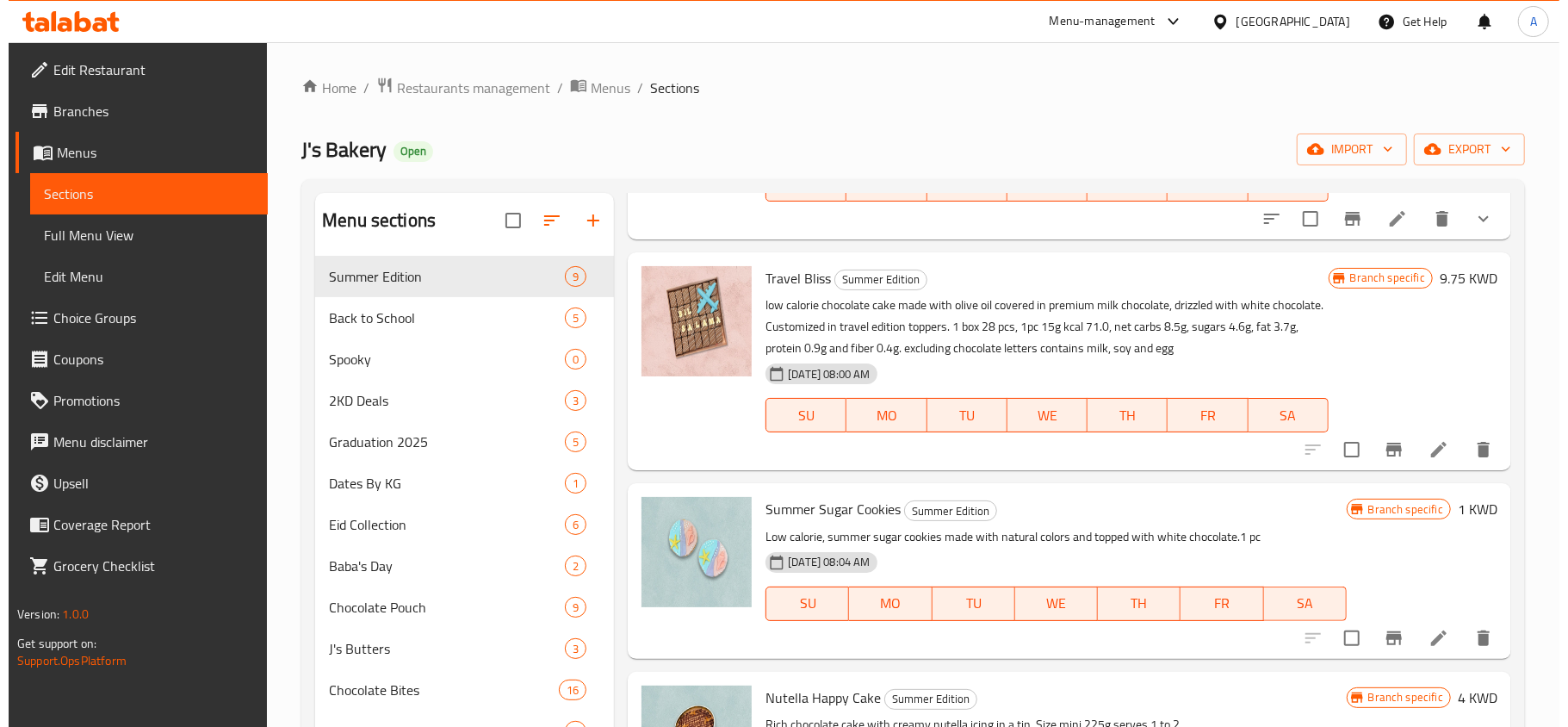
scroll to position [345, 0]
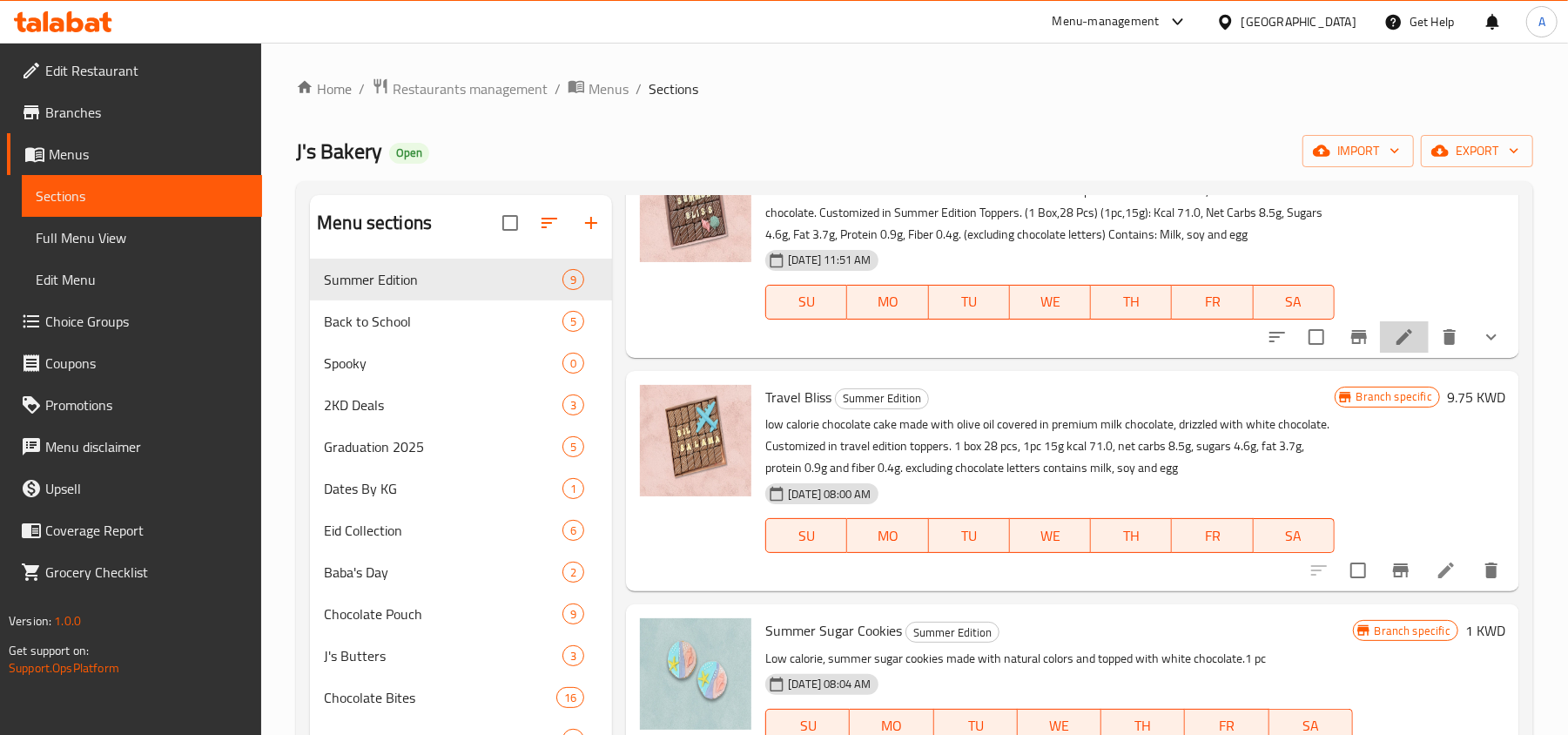
click at [1380, 325] on li at bounding box center [1403, 336] width 48 height 31
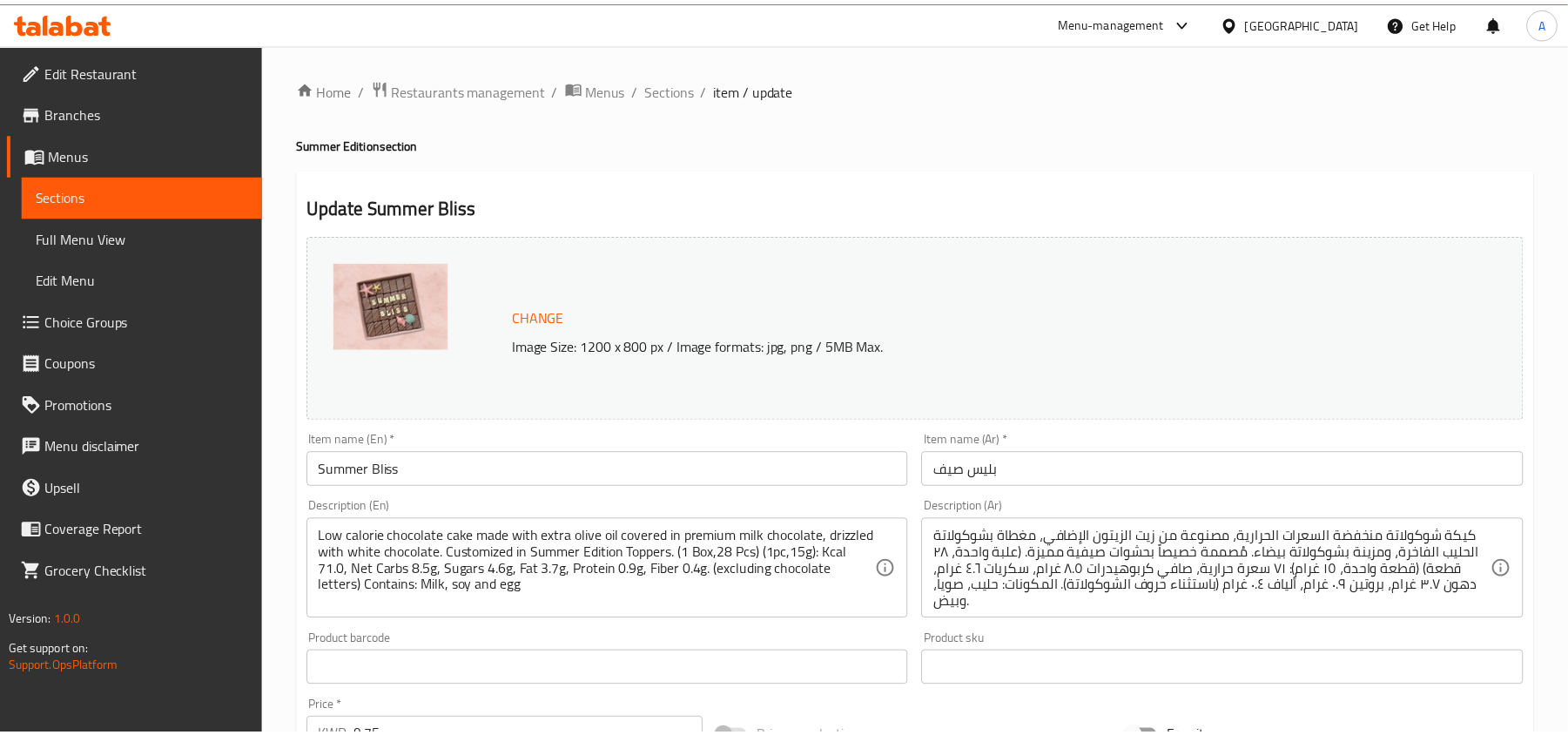
scroll to position [550, 0]
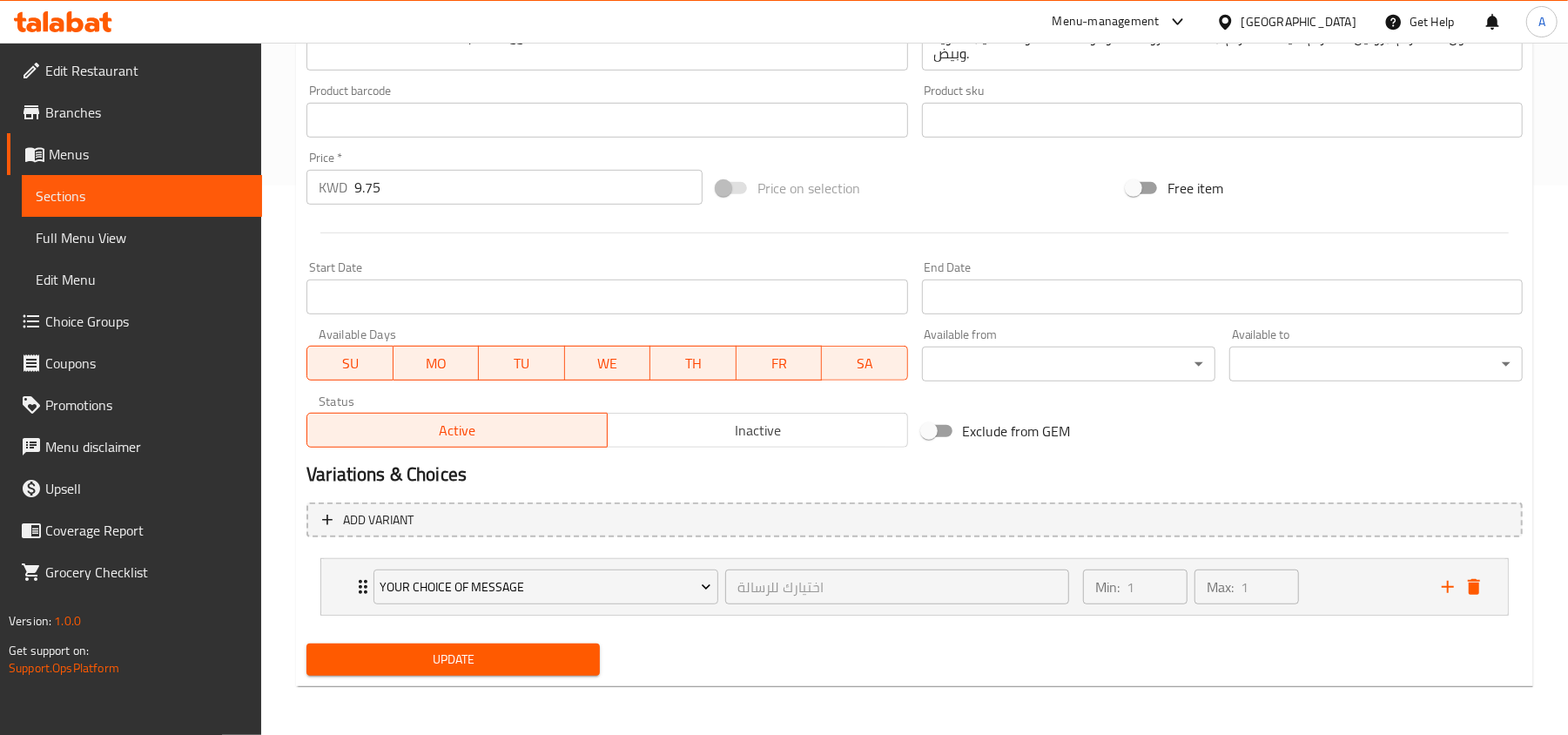
click at [156, 182] on link "Sections" at bounding box center [142, 196] width 241 height 42
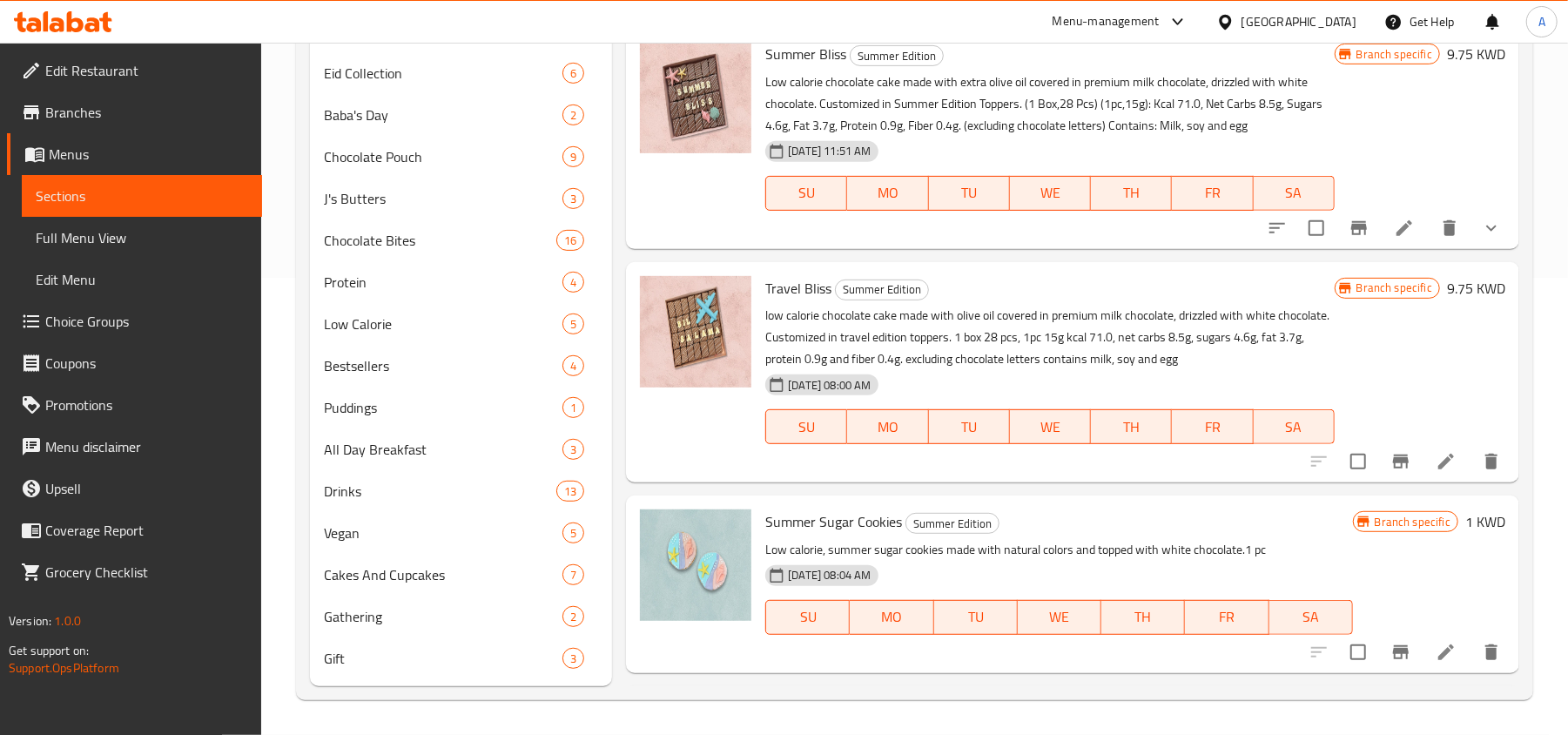
scroll to position [458, 0]
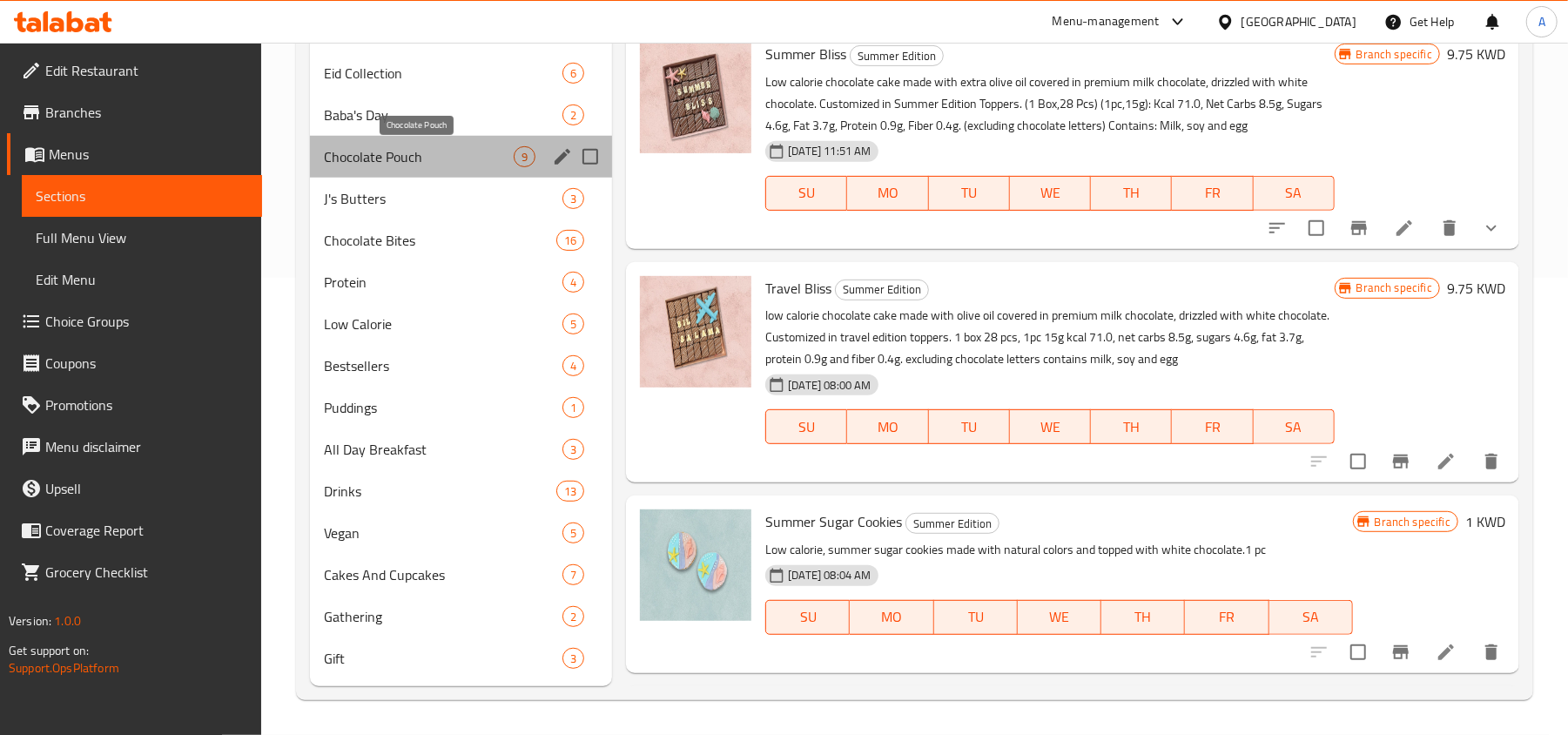
click at [407, 154] on span "Chocolate Pouch" at bounding box center [419, 156] width 189 height 21
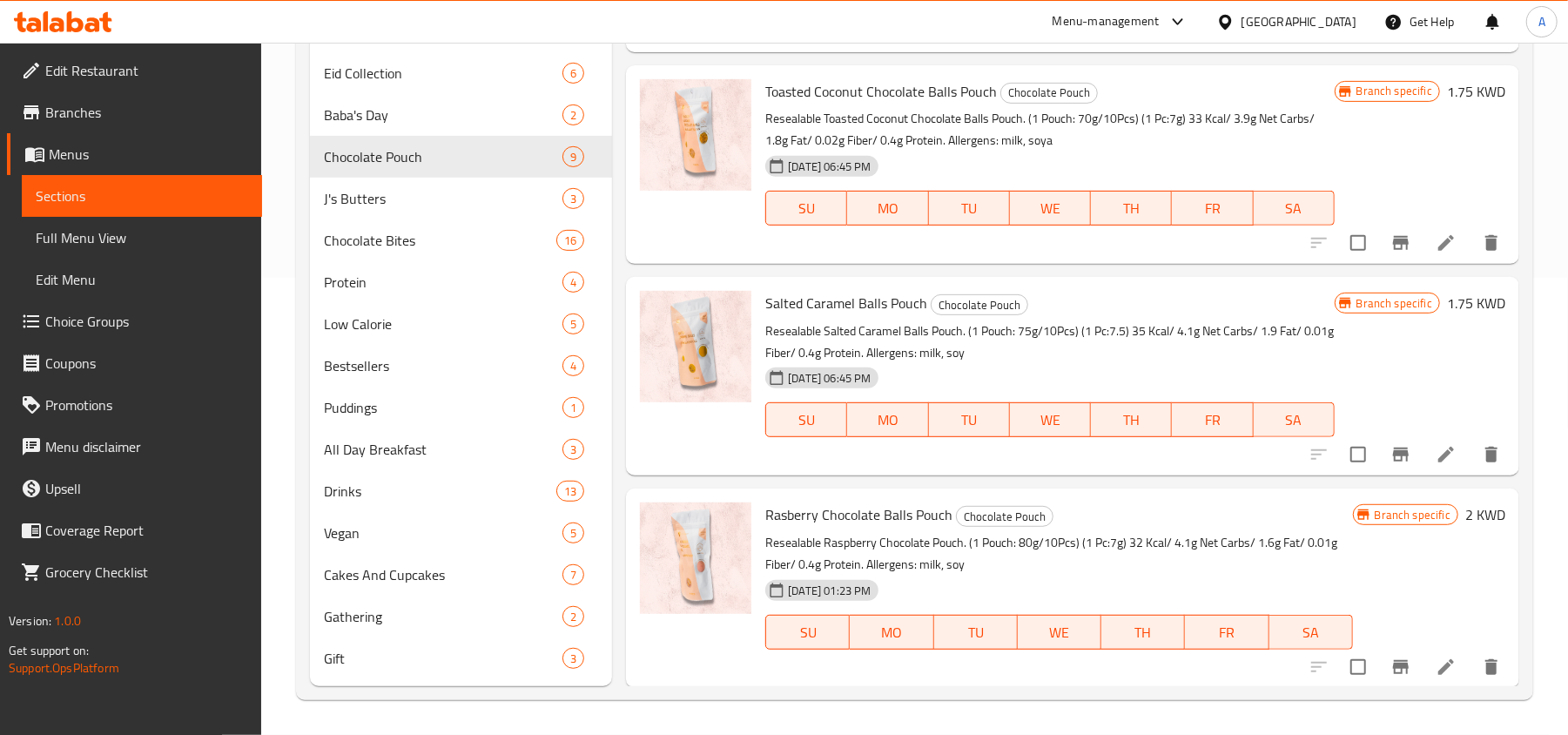
scroll to position [1046, 0]
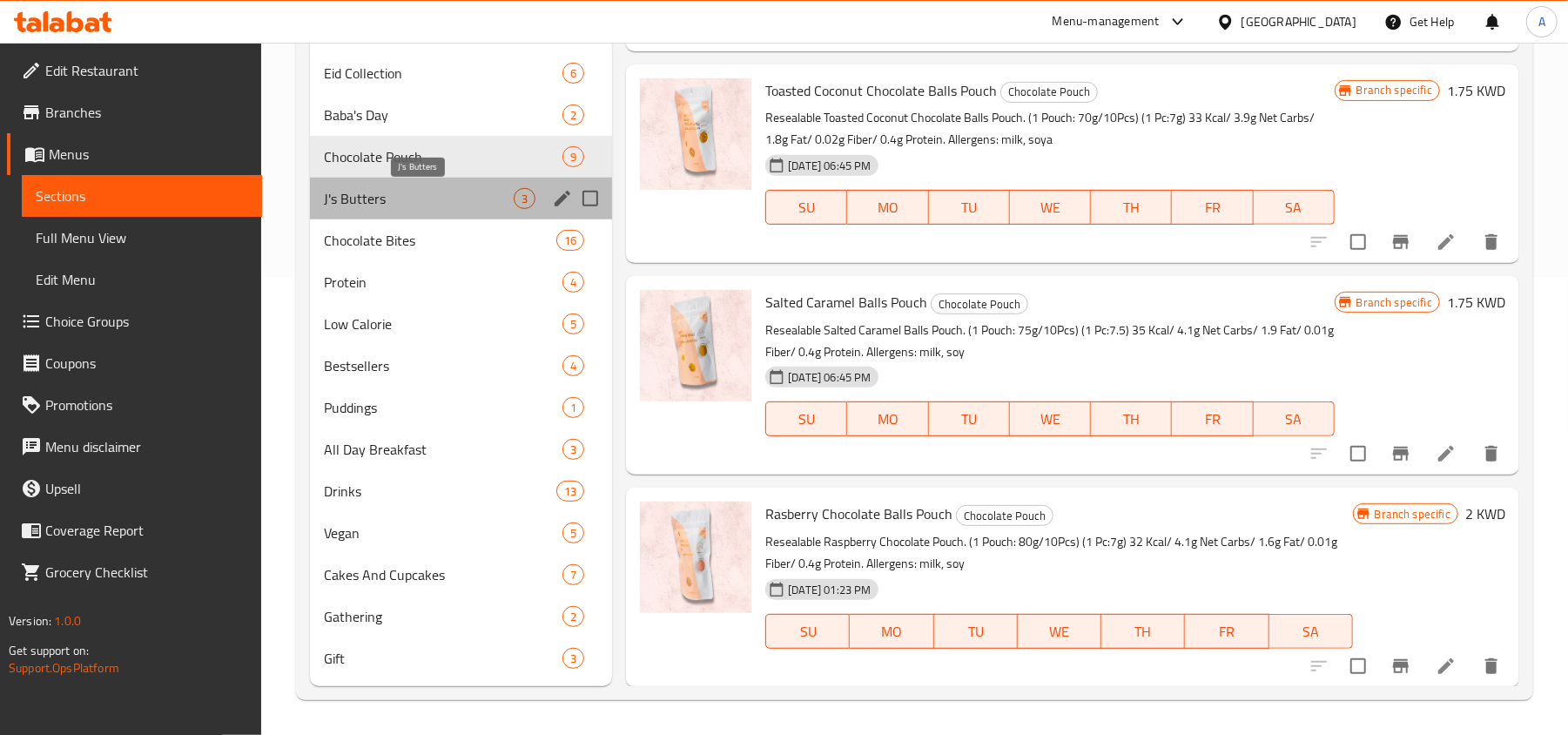
click at [359, 189] on span "J's Butters" at bounding box center [419, 199] width 189 height 21
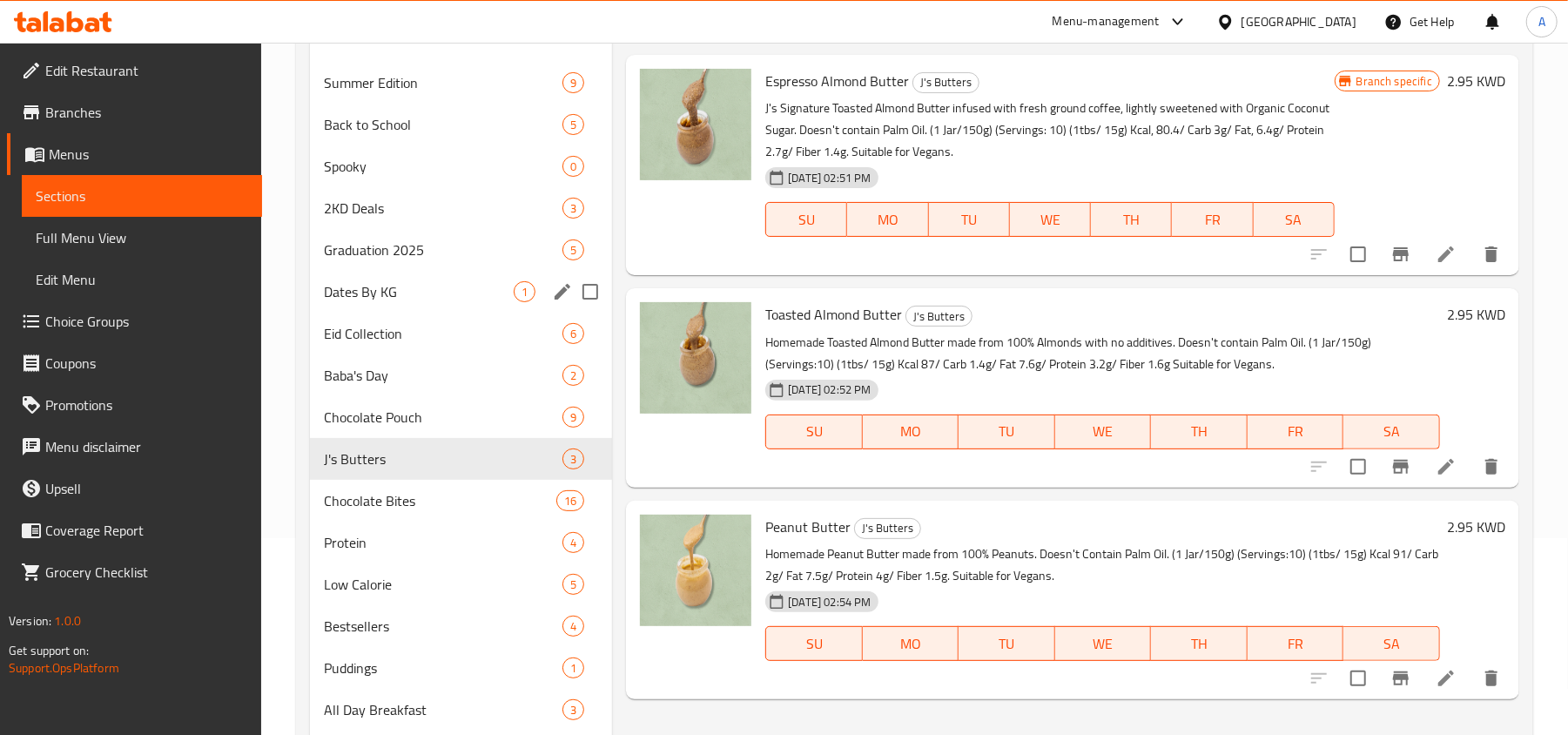
scroll to position [458, 0]
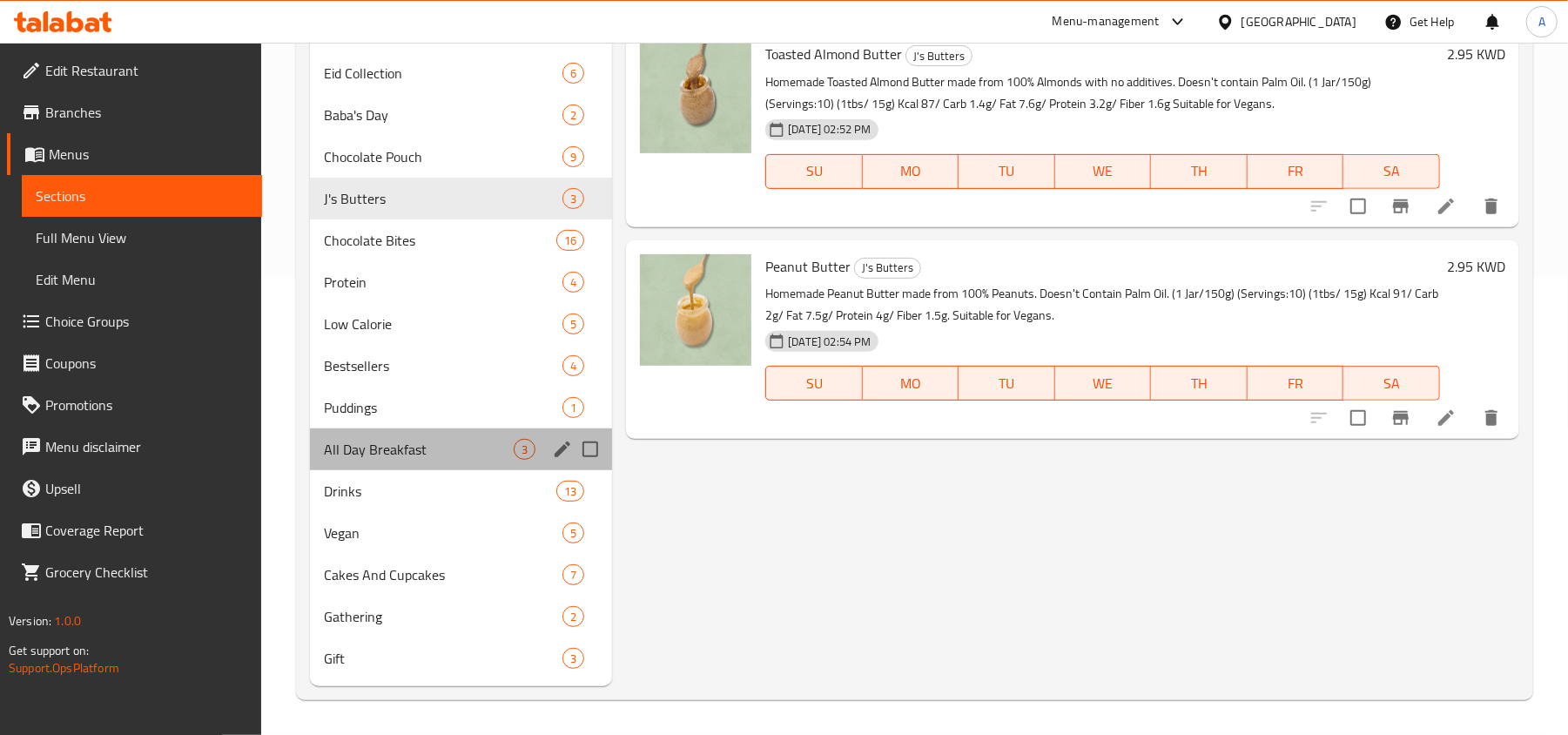
click at [394, 430] on div "All Day Breakfast 3" at bounding box center [460, 449] width 302 height 42
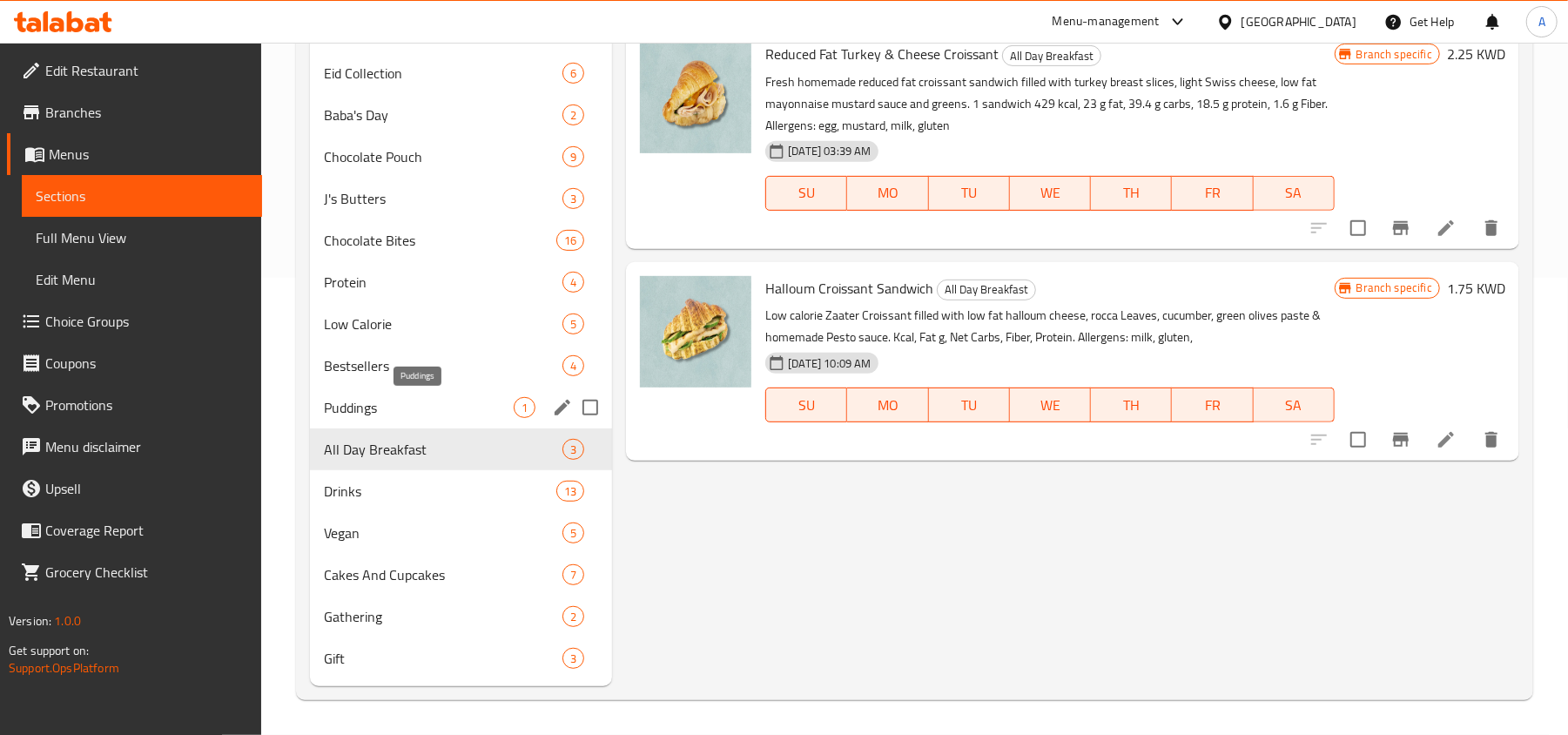
click at [386, 388] on div "Puddings 1" at bounding box center [460, 407] width 302 height 42
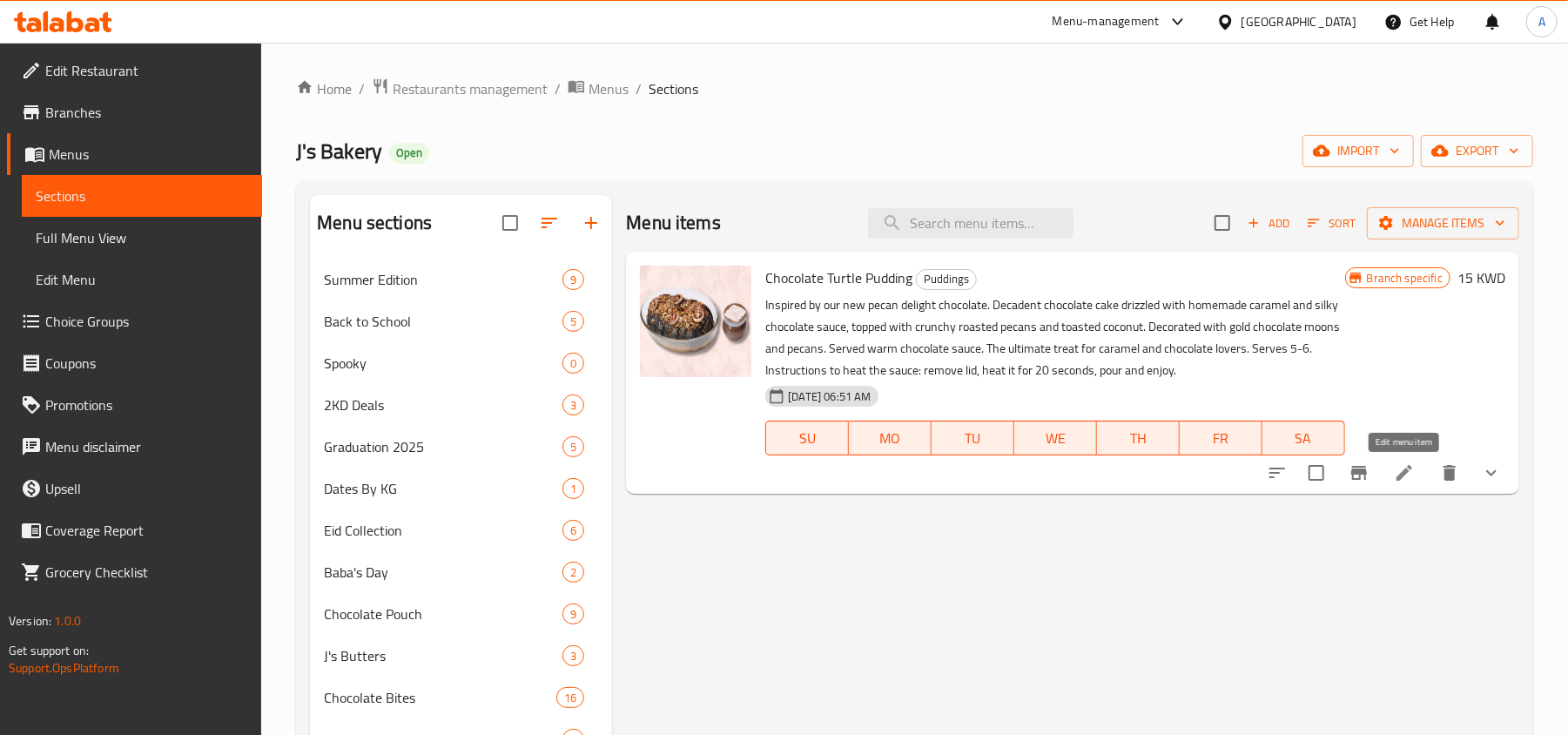
click at [1397, 467] on icon at bounding box center [1404, 473] width 21 height 21
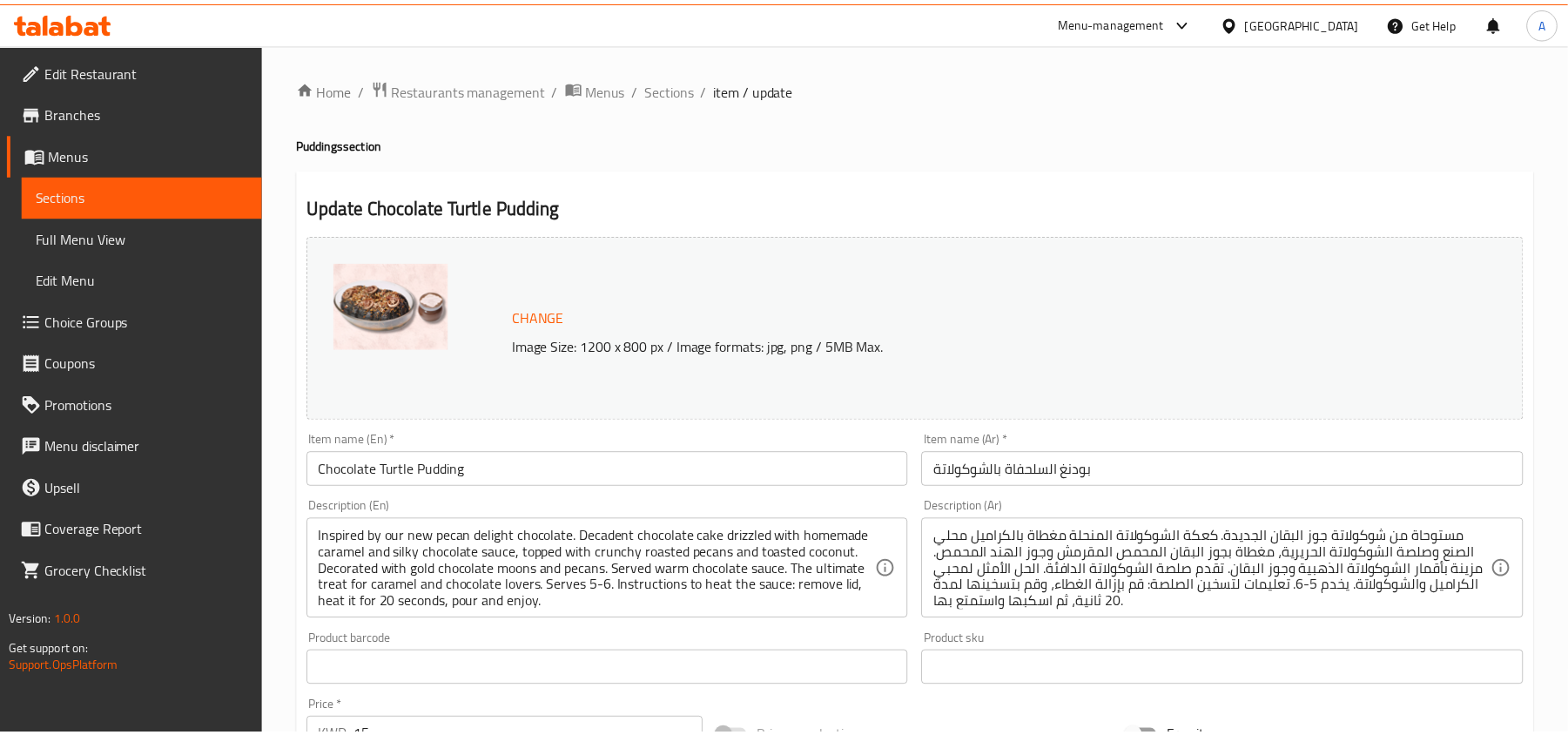
scroll to position [550, 0]
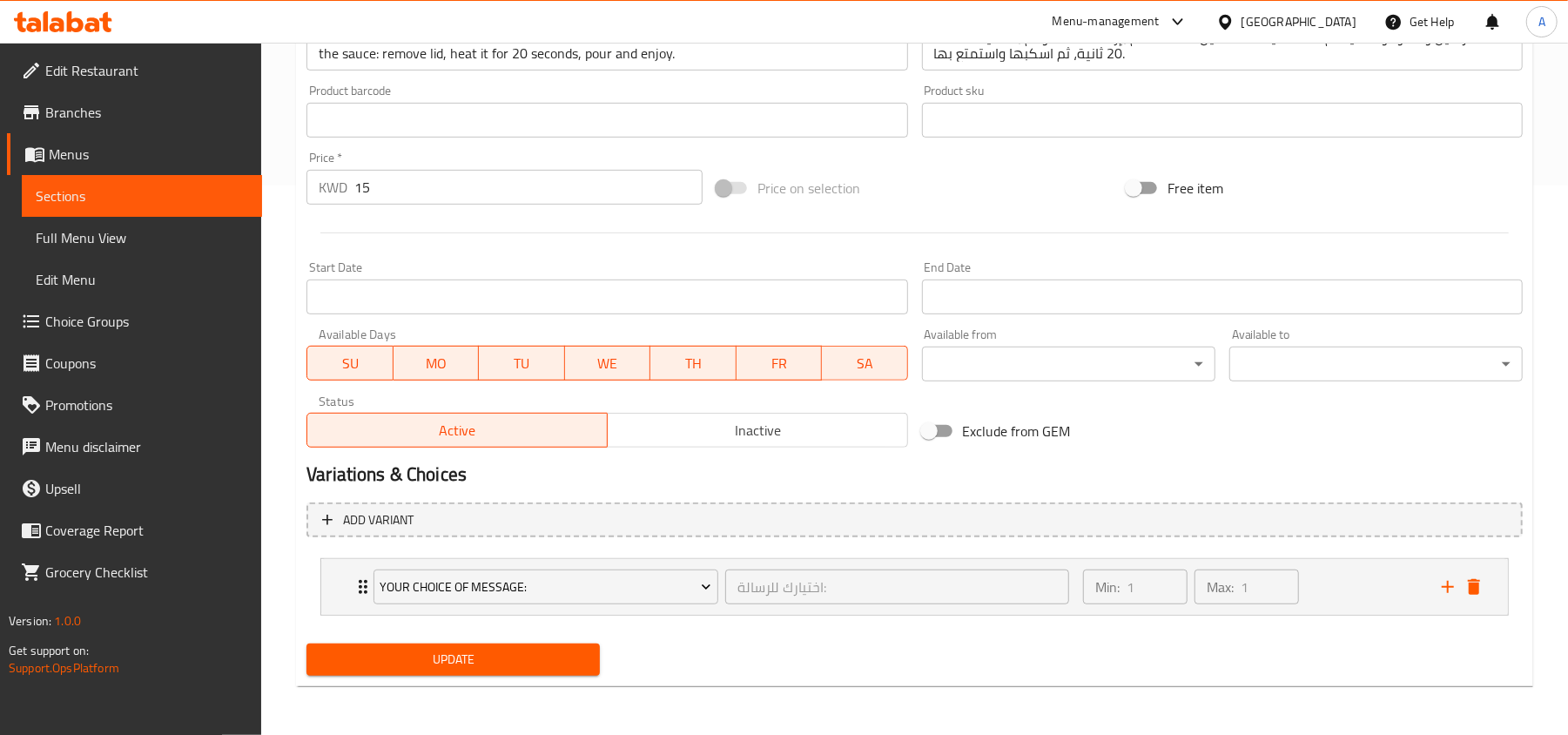
drag, startPoint x: 87, startPoint y: 112, endPoint x: 92, endPoint y: 120, distance: 9.4
click at [87, 112] on span "Branches" at bounding box center [147, 113] width 203 height 21
